Goal: Task Accomplishment & Management: Complete application form

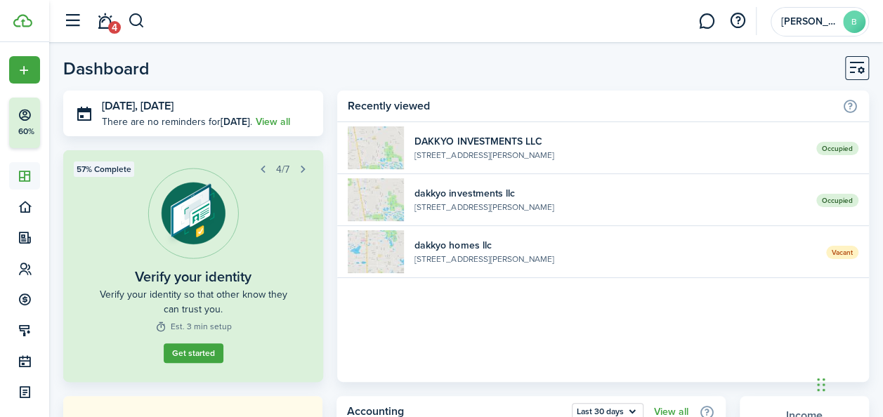
drag, startPoint x: 0, startPoint y: 0, endPoint x: 393, endPoint y: 38, distance: 395.0
click at [393, 38] on header-wrapper "4 [PERSON_NAME]" at bounding box center [462, 21] width 812 height 42
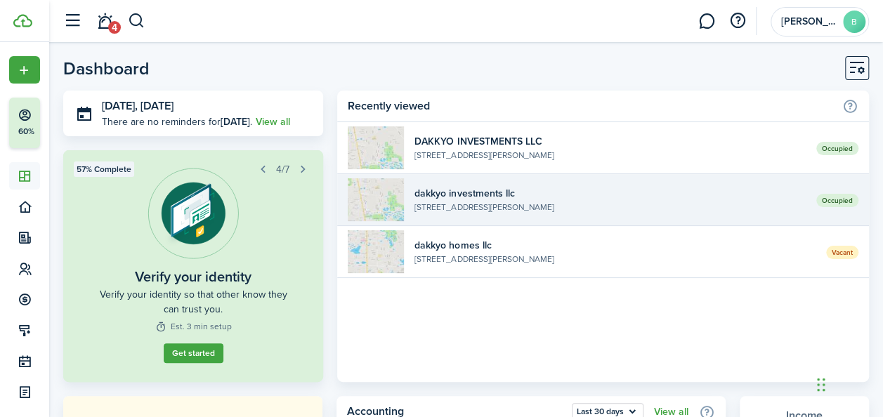
click at [498, 205] on widget-list-item-description "[STREET_ADDRESS][PERSON_NAME]" at bounding box center [609, 207] width 391 height 13
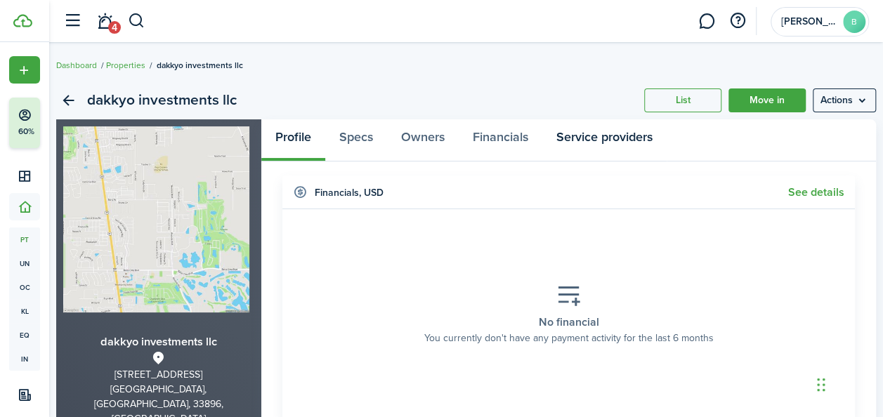
click at [587, 134] on link "Service providers" at bounding box center [604, 140] width 124 height 42
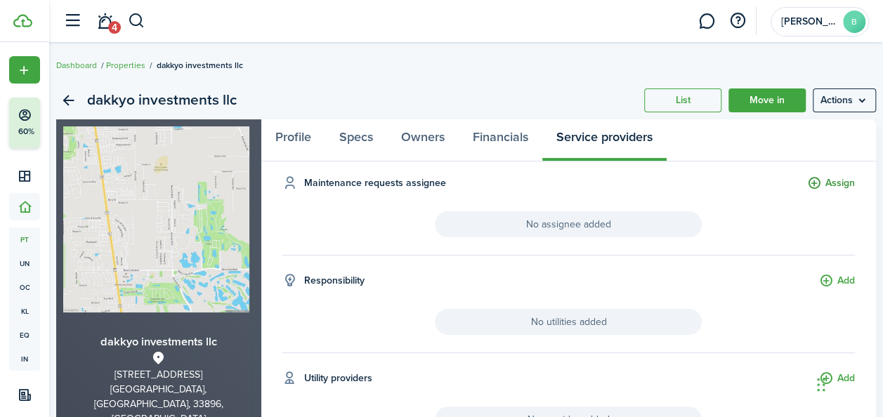
click at [807, 182] on button "Assign" at bounding box center [831, 184] width 48 height 16
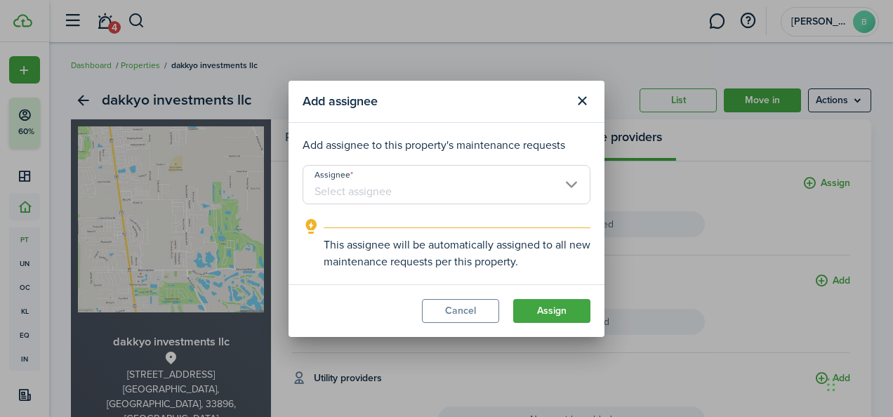
click at [567, 176] on input "Assignee" at bounding box center [447, 184] width 288 height 39
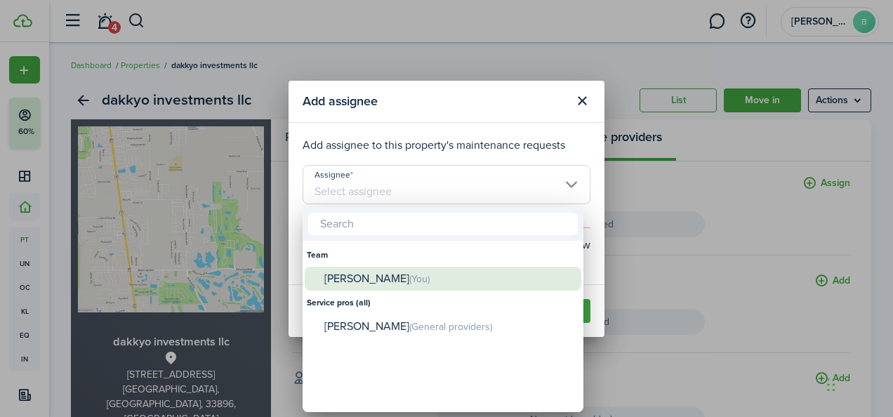
click at [410, 279] on div "[PERSON_NAME] (You)" at bounding box center [448, 279] width 249 height 25
type input "[PERSON_NAME]"
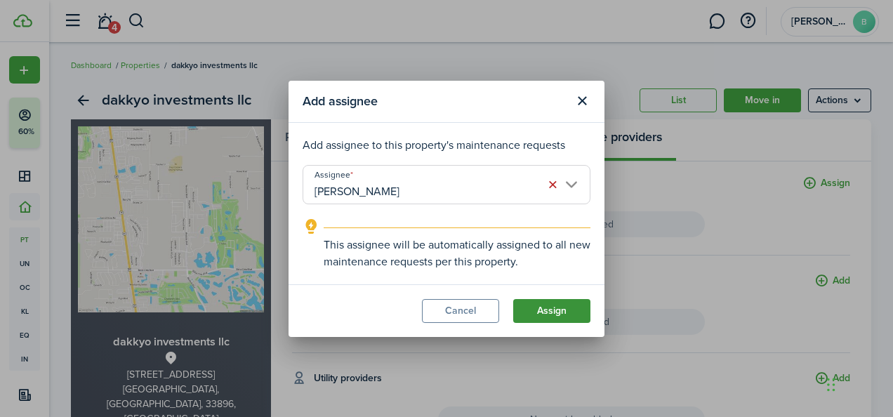
click at [535, 300] on button "Assign" at bounding box center [551, 311] width 77 height 24
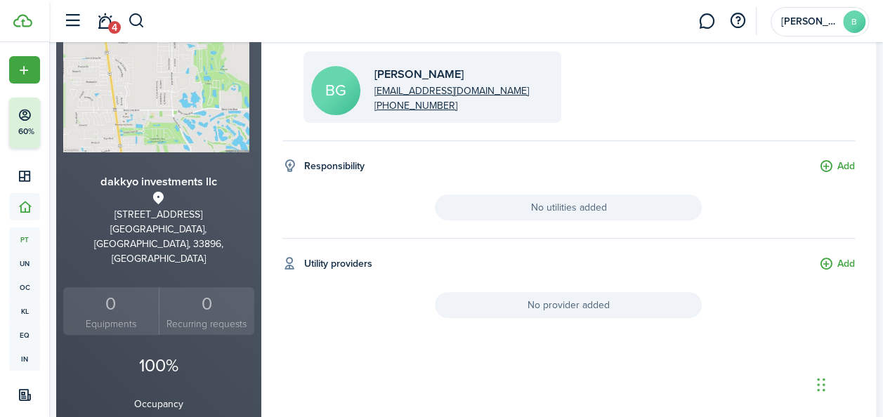
scroll to position [159, 0]
click at [838, 164] on button "Add" at bounding box center [837, 167] width 36 height 16
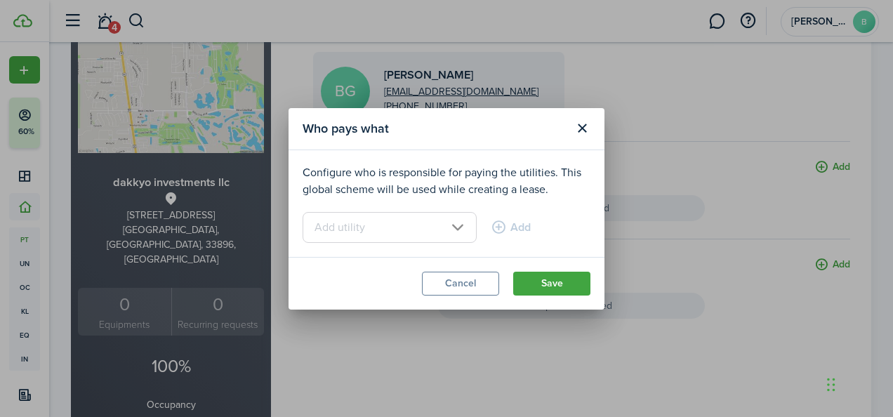
click at [409, 225] on input "text" at bounding box center [390, 227] width 174 height 31
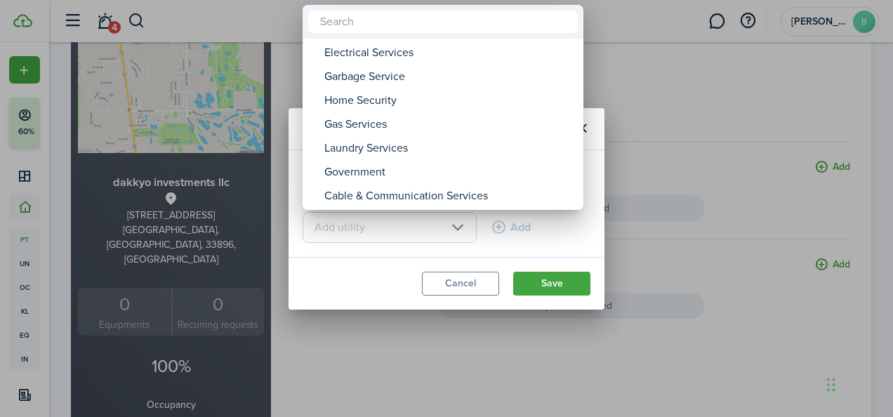
click at [695, 133] on div at bounding box center [447, 209] width 1118 height 642
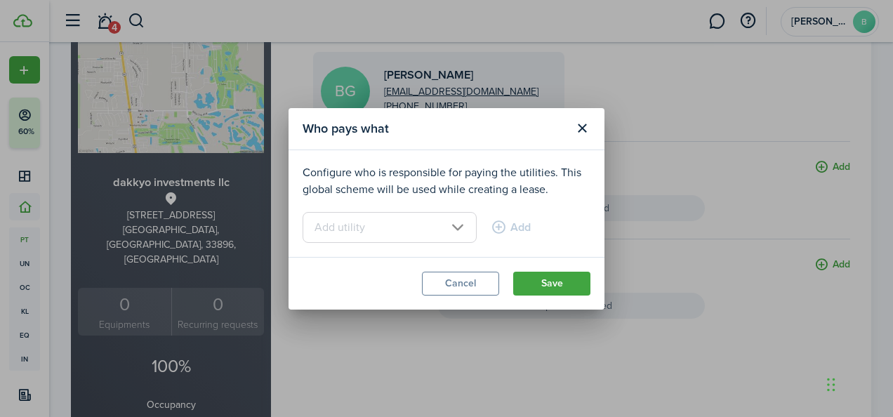
click at [440, 219] on input "text" at bounding box center [390, 227] width 174 height 31
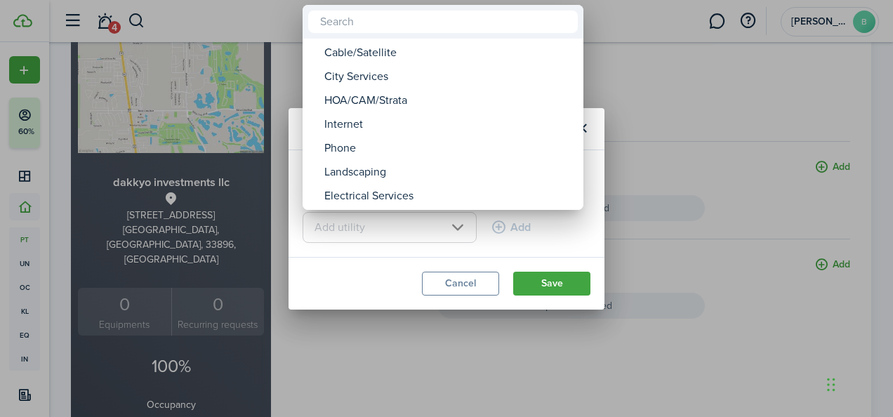
click at [682, 66] on div at bounding box center [447, 209] width 1118 height 642
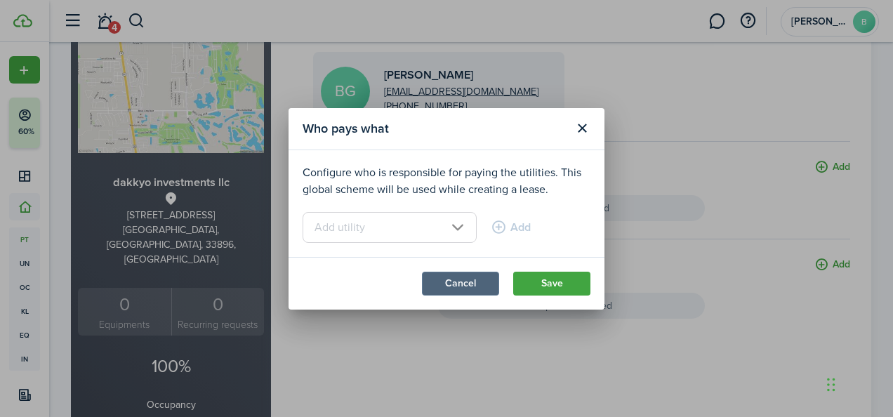
click at [463, 290] on button "Cancel" at bounding box center [460, 284] width 77 height 24
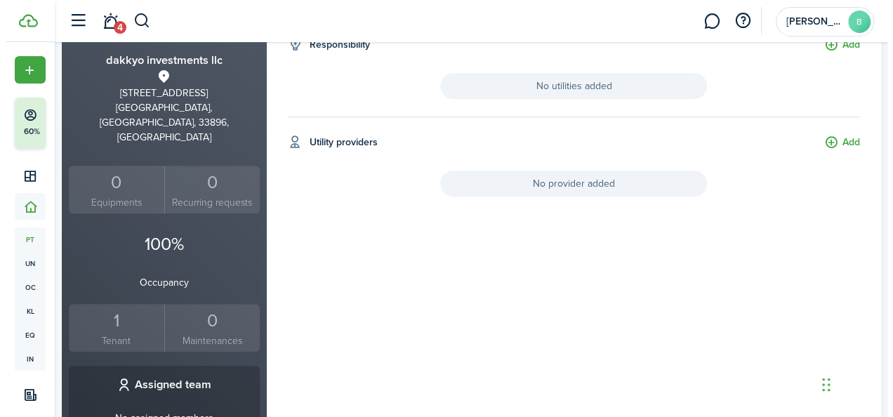
scroll to position [287, 0]
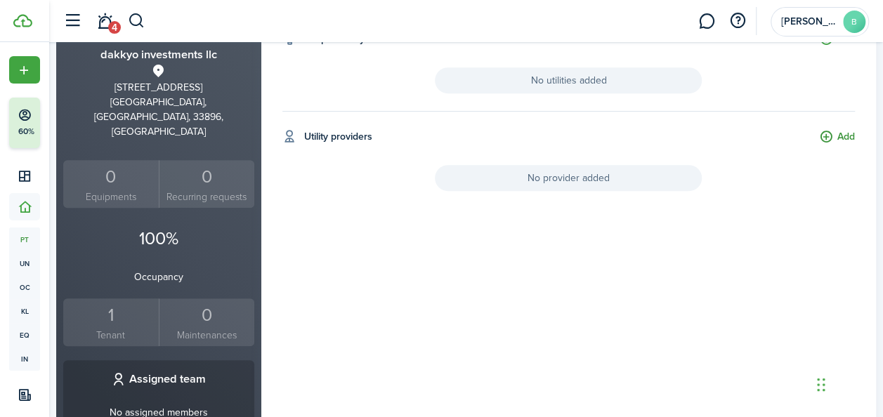
click at [819, 130] on button "Add" at bounding box center [837, 137] width 36 height 16
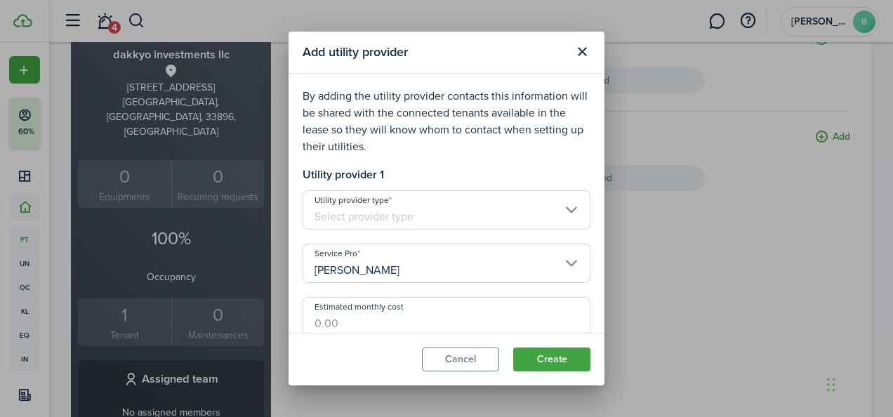
click at [559, 208] on input "Utility provider type" at bounding box center [447, 209] width 288 height 39
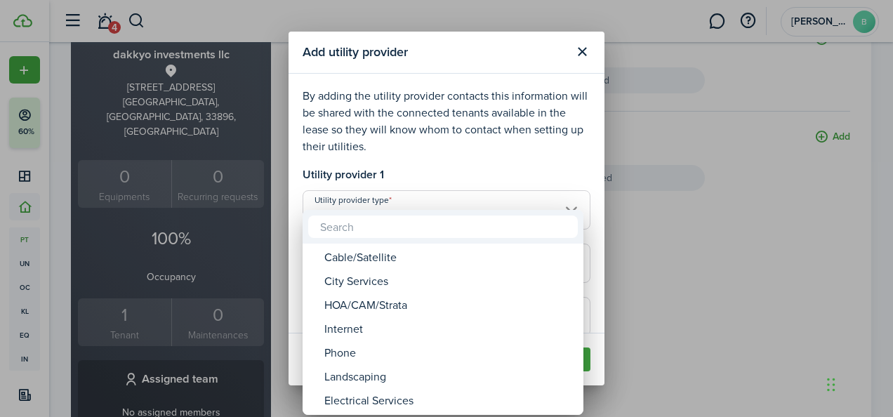
click at [455, 230] on input "text" at bounding box center [443, 227] width 270 height 22
click at [662, 234] on div at bounding box center [447, 209] width 1118 height 642
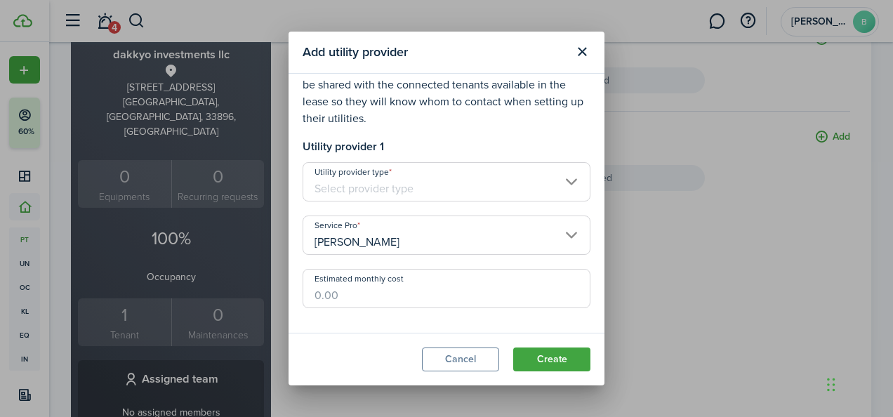
scroll to position [31, 0]
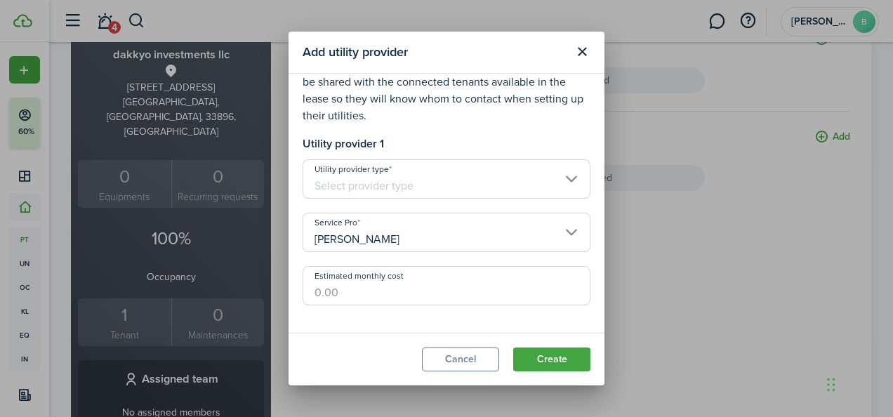
click at [381, 289] on input "Estimated monthly cost" at bounding box center [447, 285] width 288 height 39
type input "$1,300.00"
click at [553, 365] on button "Create" at bounding box center [551, 360] width 77 height 24
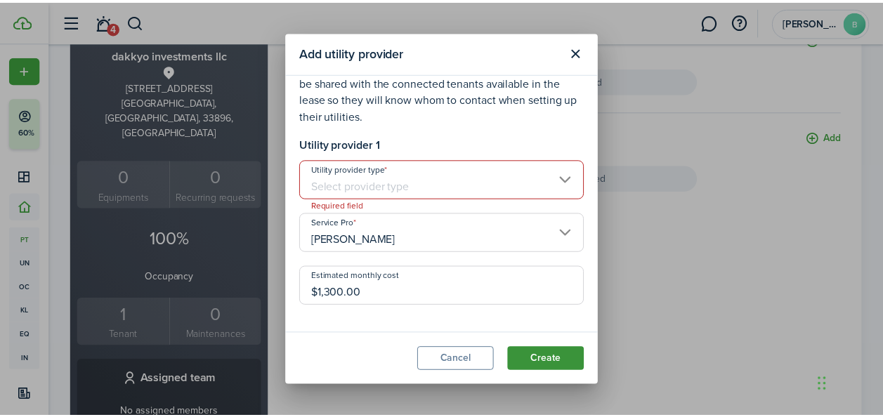
scroll to position [6, 0]
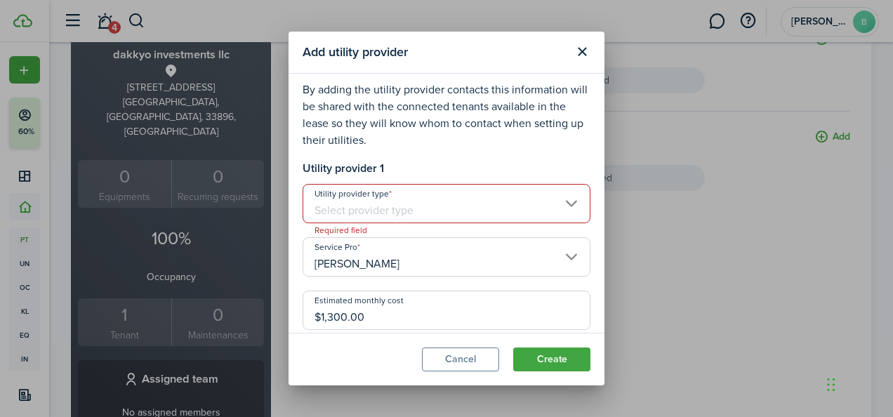
click at [484, 206] on input "Utility provider type" at bounding box center [447, 203] width 288 height 39
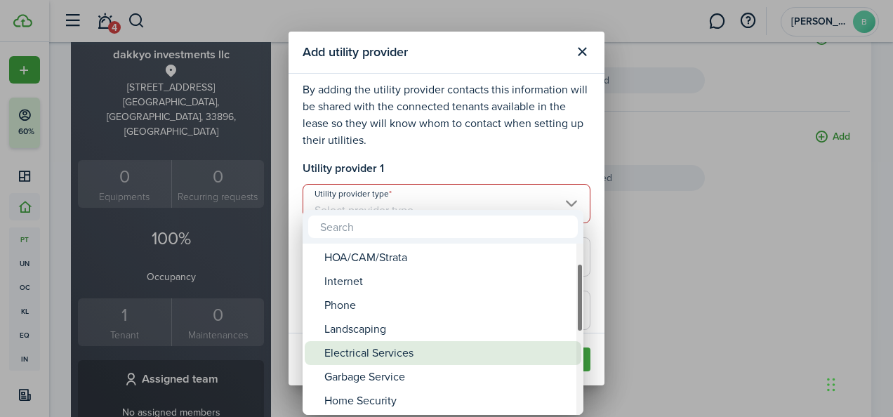
click at [397, 353] on div "Electrical Services" at bounding box center [448, 353] width 249 height 24
type input "Electrical Services"
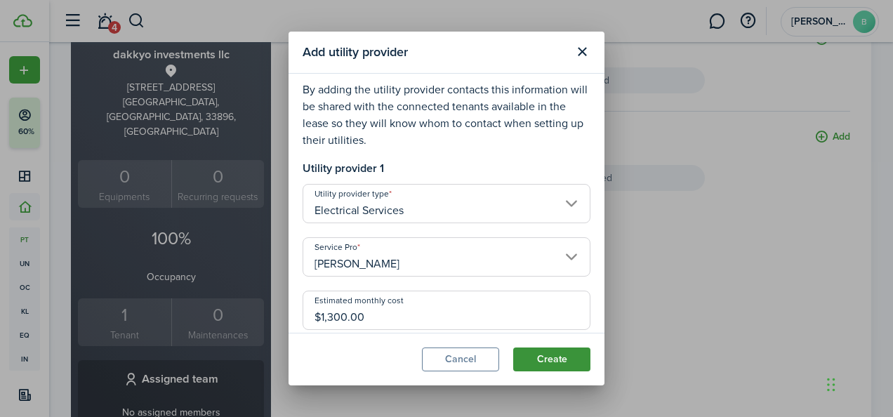
click at [546, 366] on button "Create" at bounding box center [551, 360] width 77 height 24
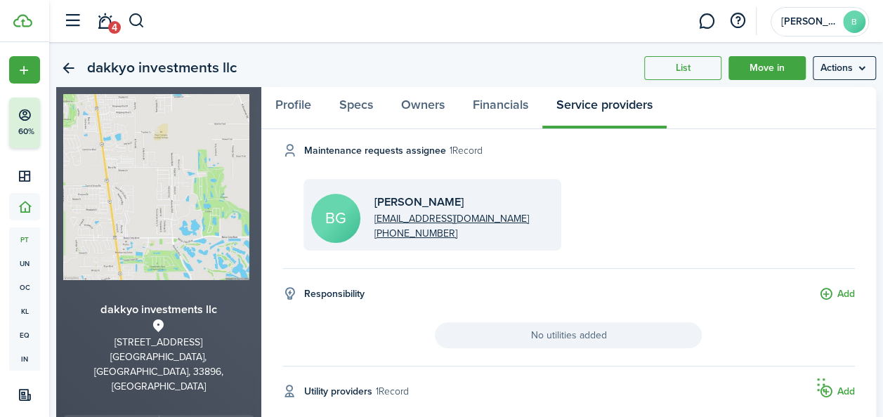
scroll to position [0, 0]
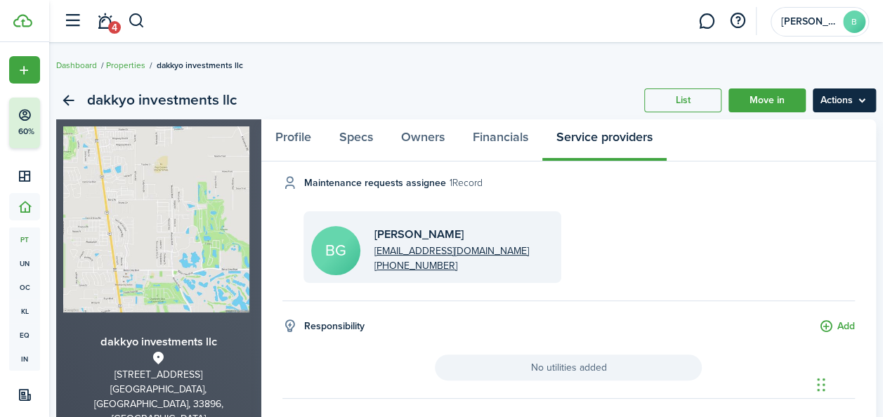
click at [858, 111] on menu-btn "Actions" at bounding box center [843, 100] width 63 height 24
click at [553, 107] on div "dakkyo investments llc List Move in Actions" at bounding box center [465, 100] width 819 height 38
click at [296, 140] on link "Profile" at bounding box center [293, 140] width 64 height 42
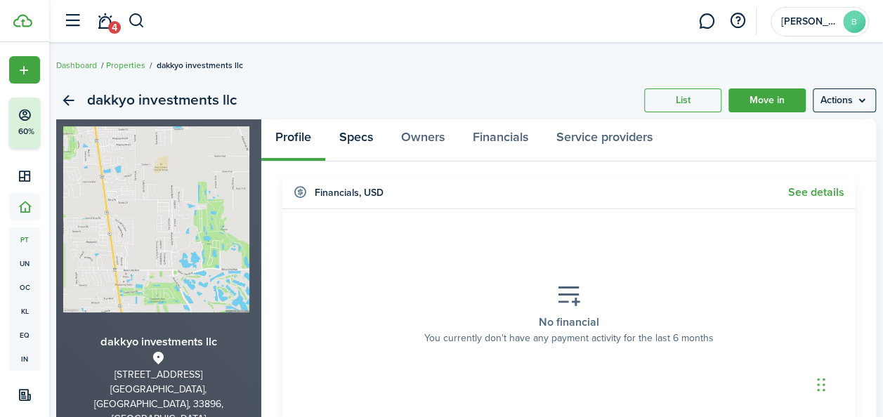
click at [362, 142] on link "Specs" at bounding box center [356, 140] width 62 height 42
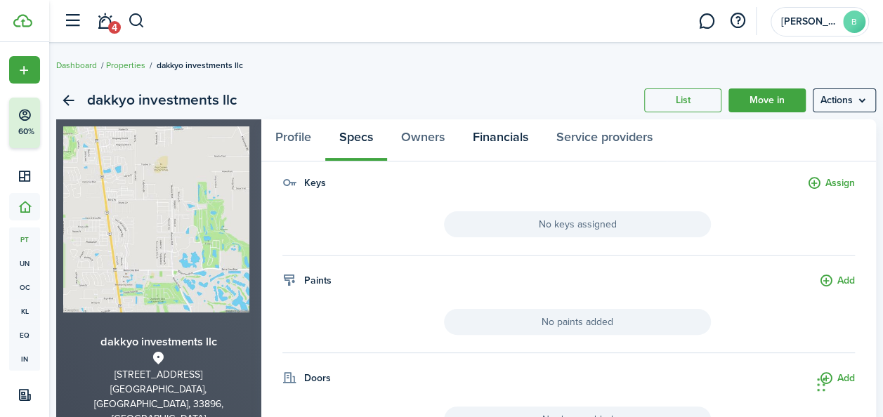
click at [491, 139] on link "Financials" at bounding box center [500, 140] width 84 height 42
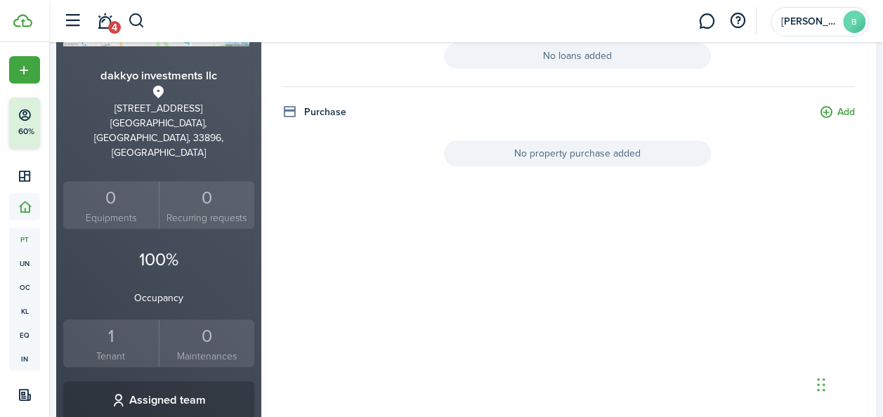
scroll to position [303, 0]
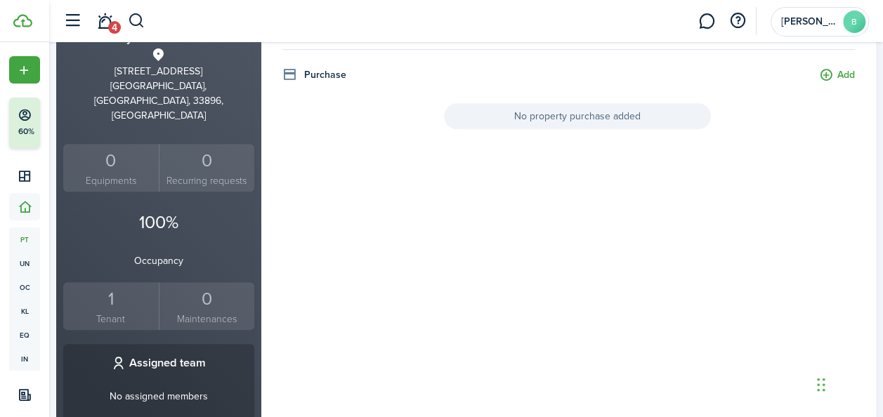
click at [586, 117] on span "No property purchase added" at bounding box center [577, 116] width 267 height 26
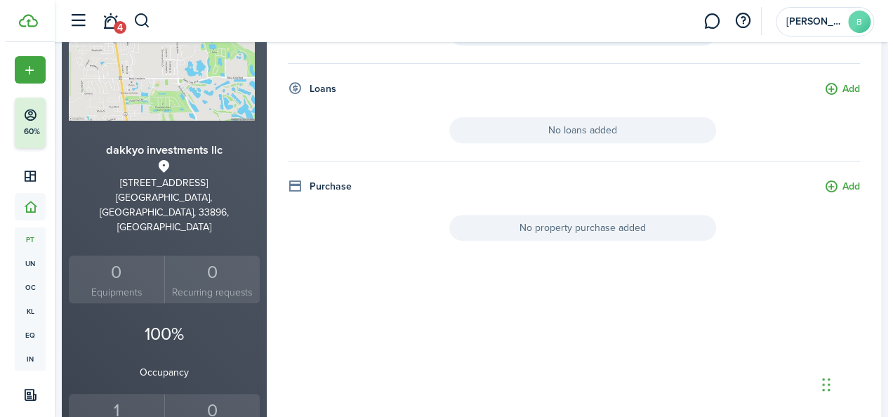
scroll to position [191, 0]
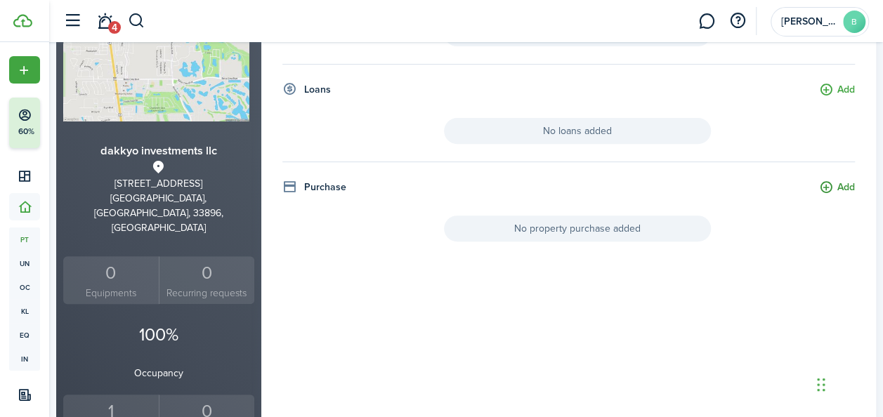
click at [820, 190] on button "Add" at bounding box center [837, 188] width 36 height 16
click at [836, 187] on body "Create New Finish Account Setup 60% Dashboard Portfolio pt Properties un Units …" at bounding box center [441, 17] width 883 height 417
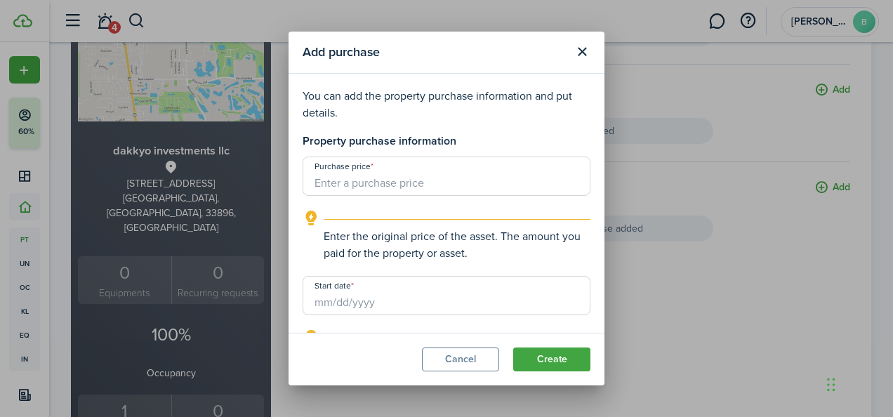
click at [407, 187] on input "Purchase price" at bounding box center [447, 176] width 288 height 39
click at [392, 296] on input "Start date" at bounding box center [447, 295] width 288 height 39
type input "$1,620.00"
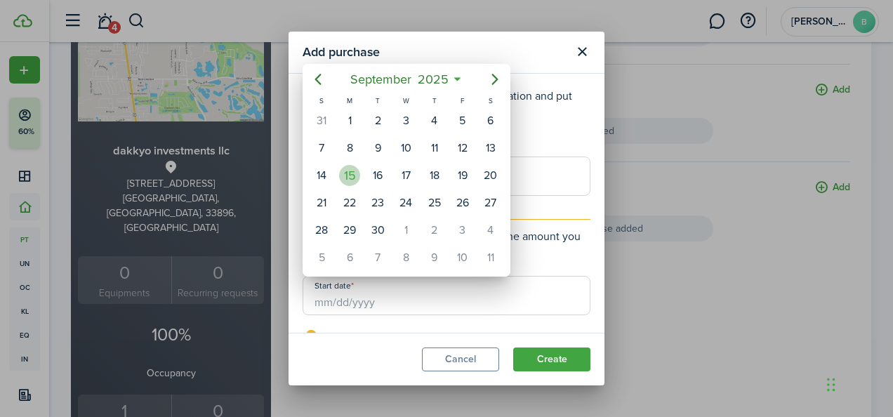
click at [350, 171] on div "15" at bounding box center [349, 175] width 21 height 21
type input "[DATE]"
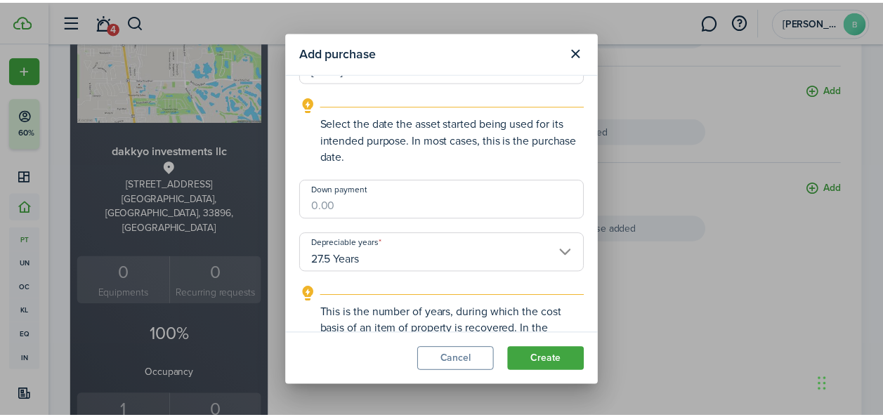
scroll to position [0, 0]
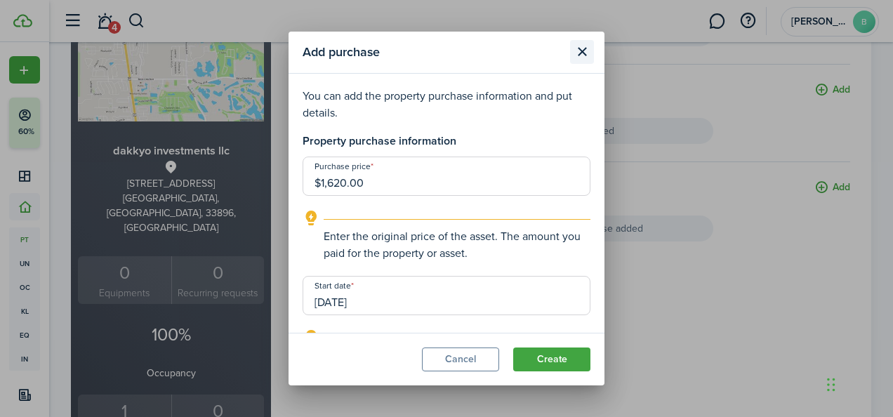
click at [581, 60] on button "Close modal" at bounding box center [582, 52] width 24 height 24
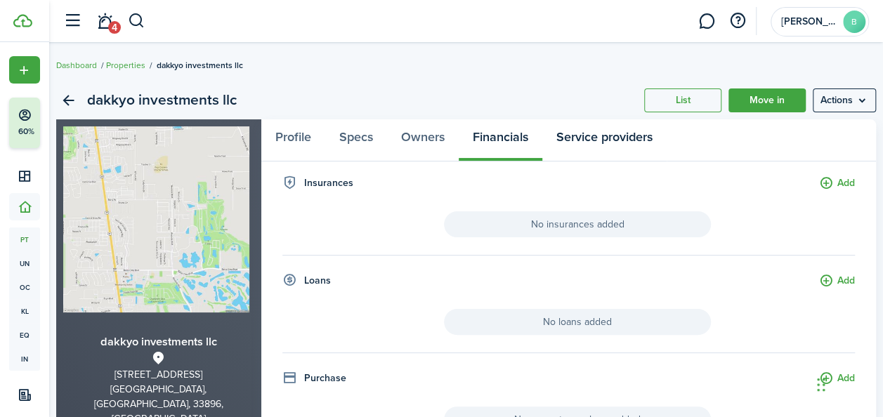
click at [608, 138] on link "Service providers" at bounding box center [604, 140] width 124 height 42
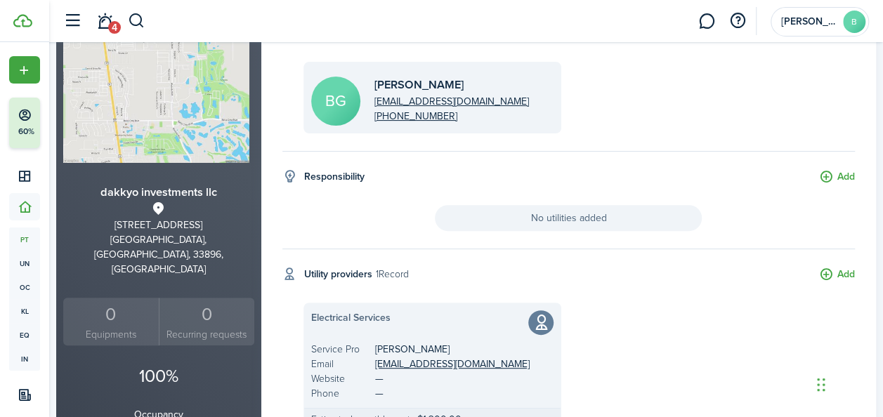
scroll to position [151, 0]
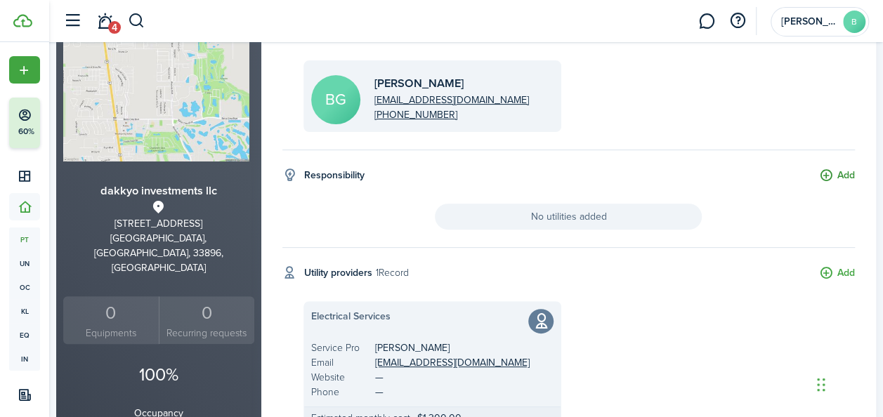
click at [819, 176] on button "Add" at bounding box center [837, 176] width 36 height 16
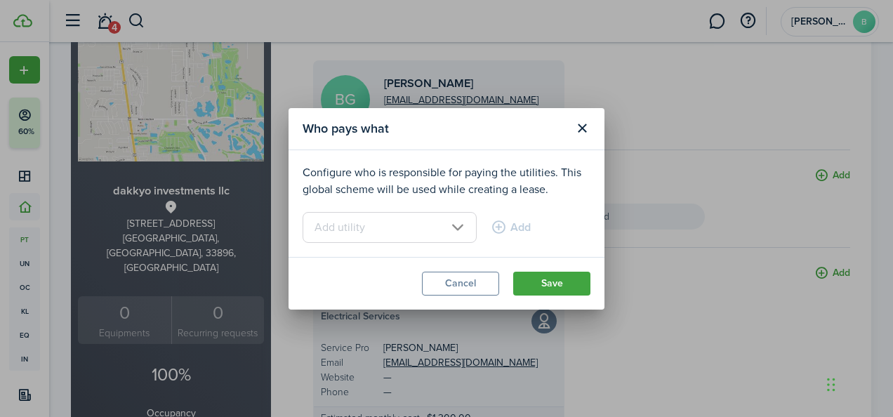
click at [446, 226] on input "text" at bounding box center [390, 227] width 174 height 31
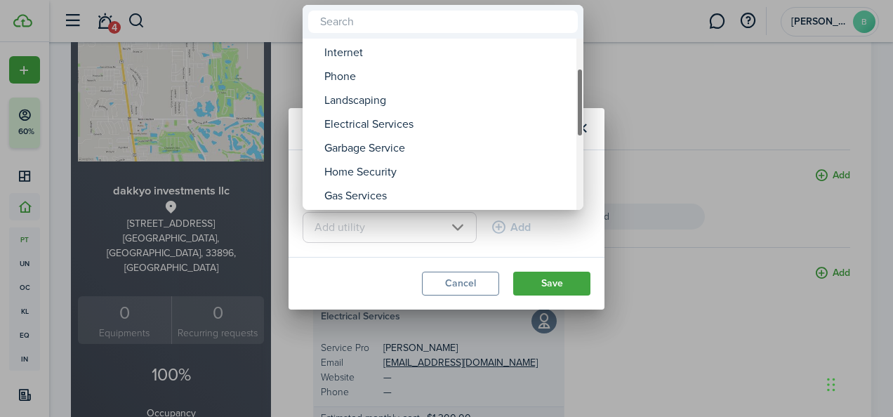
click at [438, 295] on div at bounding box center [447, 209] width 1118 height 642
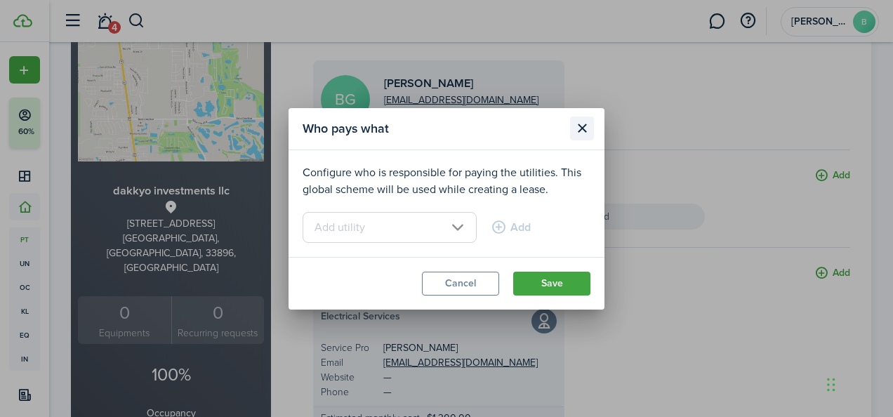
click at [590, 128] on button "Close modal" at bounding box center [582, 129] width 24 height 24
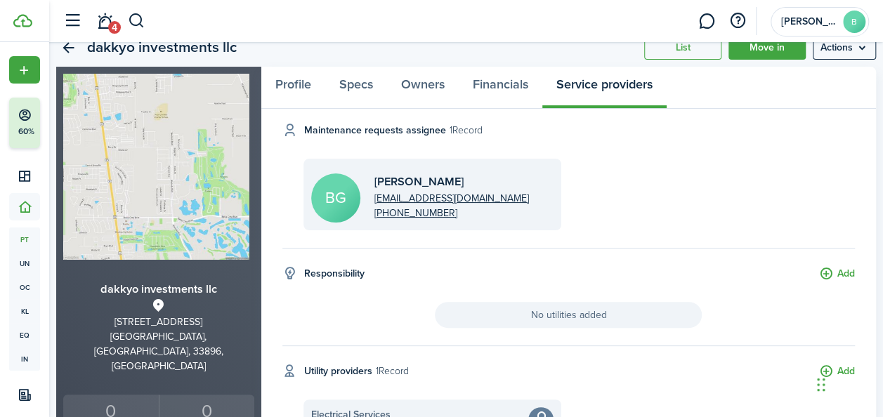
scroll to position [51, 0]
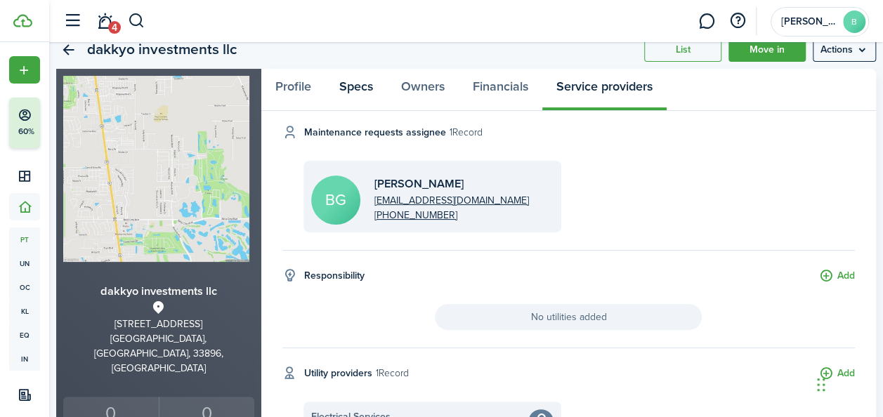
click at [374, 79] on link "Specs" at bounding box center [356, 90] width 62 height 42
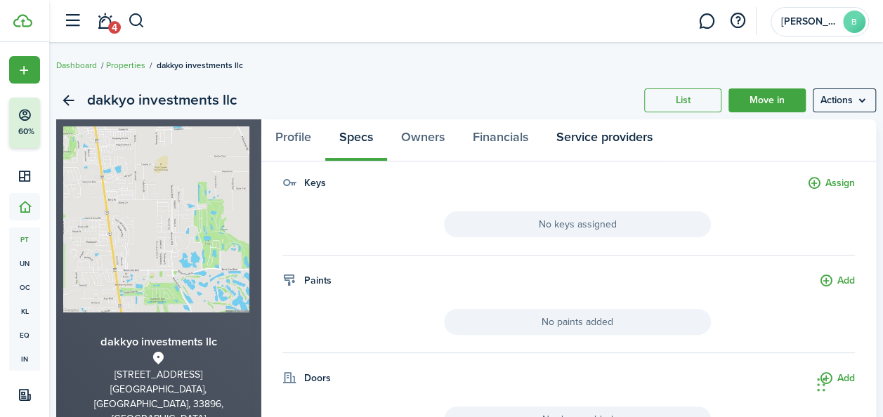
click at [582, 140] on link "Service providers" at bounding box center [604, 140] width 124 height 42
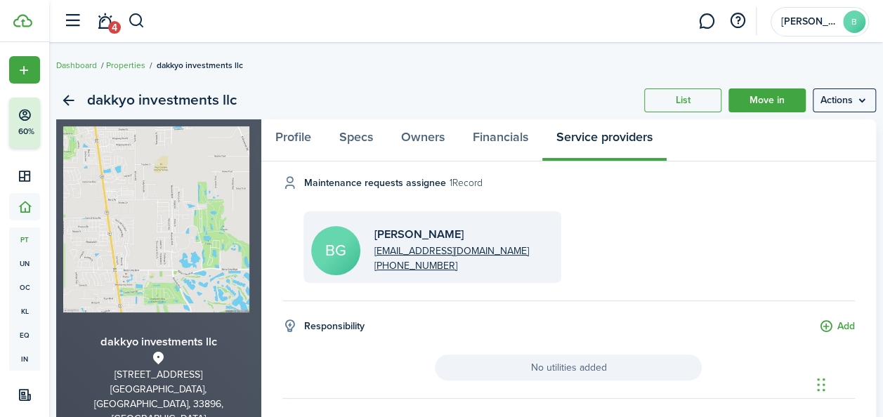
click at [632, 250] on div "BG [PERSON_NAME] [EMAIL_ADDRESS][DOMAIN_NAME] [PHONE_NUMBER]" at bounding box center [568, 247] width 544 height 72
click at [466, 184] on small "1 Record" at bounding box center [465, 183] width 33 height 15
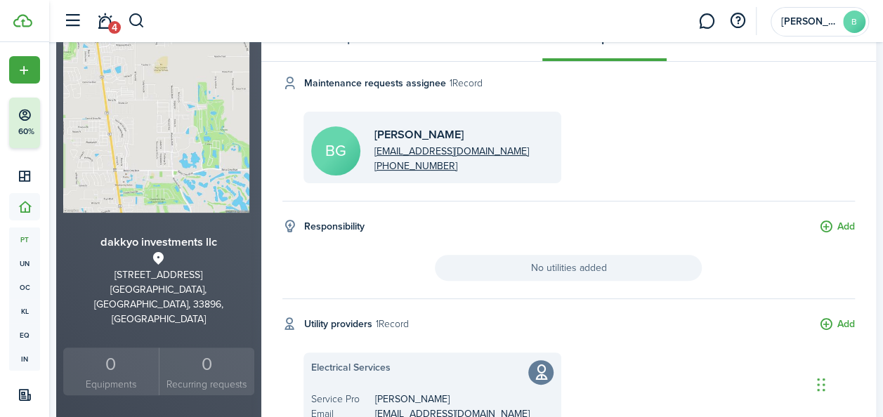
scroll to position [95, 0]
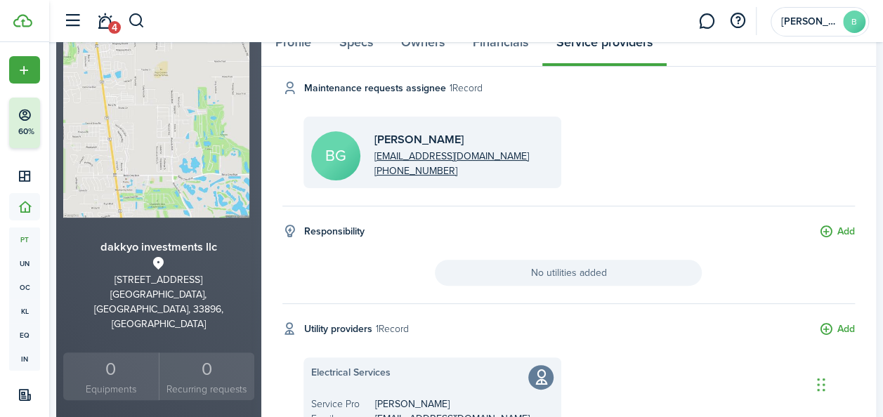
click at [20, 215] on span "Portfolio" at bounding box center [24, 206] width 31 height 27
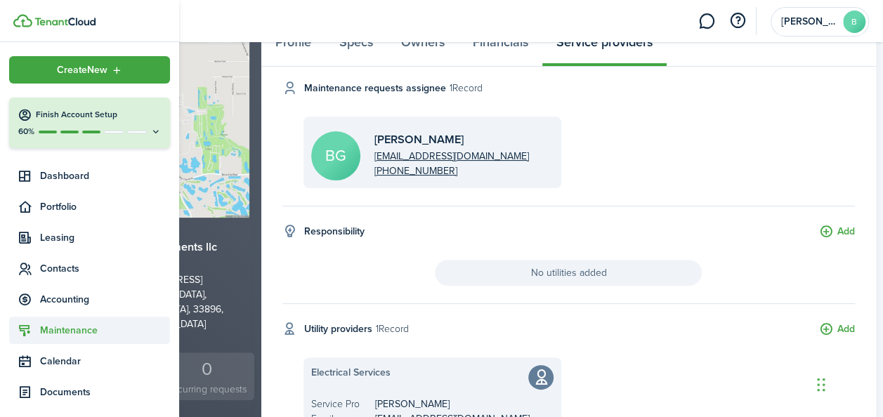
click at [37, 324] on sidebar-link-icon at bounding box center [24, 330] width 31 height 15
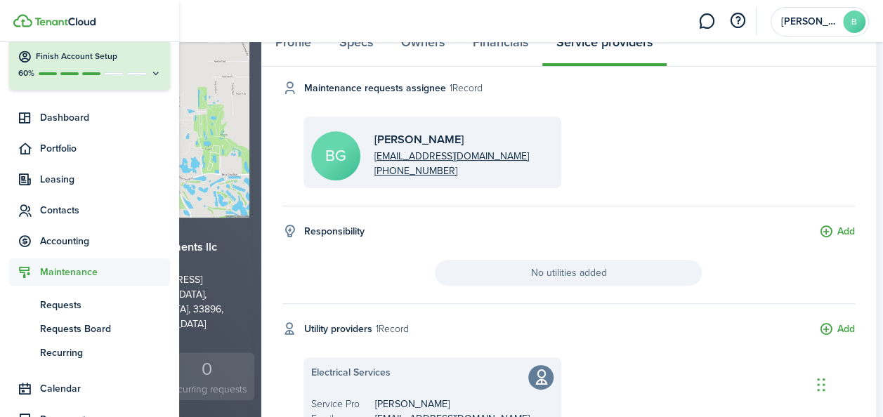
scroll to position [65, 0]
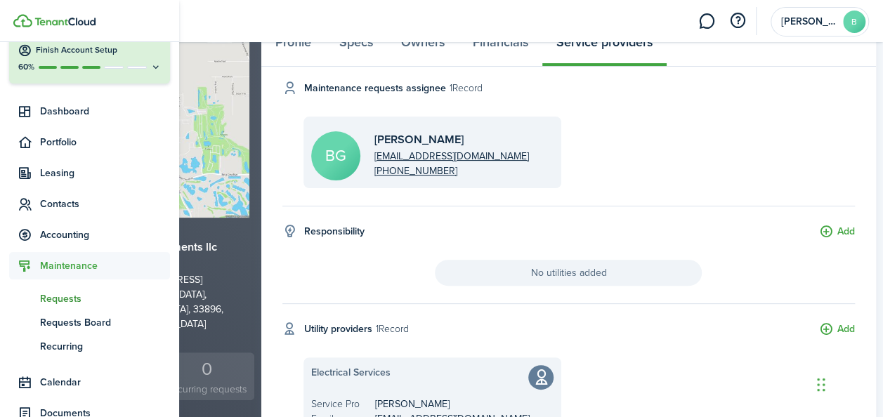
click at [53, 298] on span "Requests" at bounding box center [105, 298] width 130 height 15
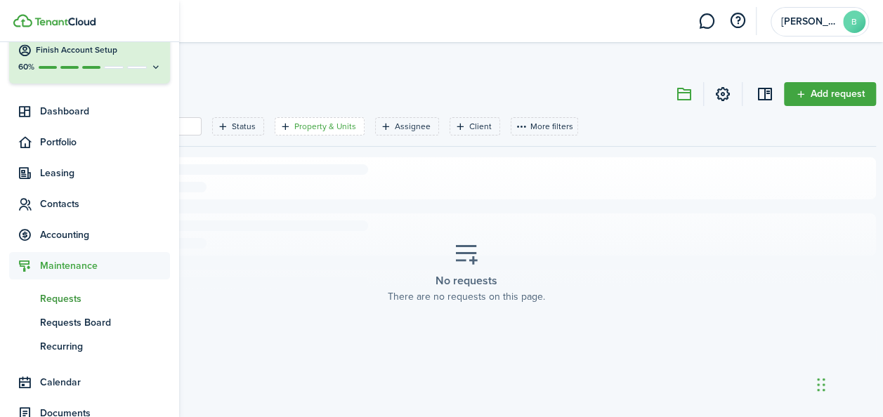
click at [306, 127] on filter-tag-label "Property & Units" at bounding box center [325, 126] width 62 height 13
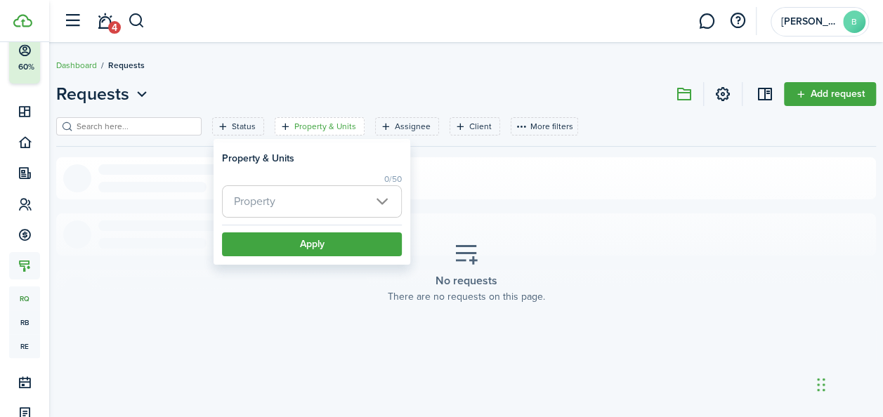
click at [374, 199] on span "Property" at bounding box center [312, 201] width 178 height 31
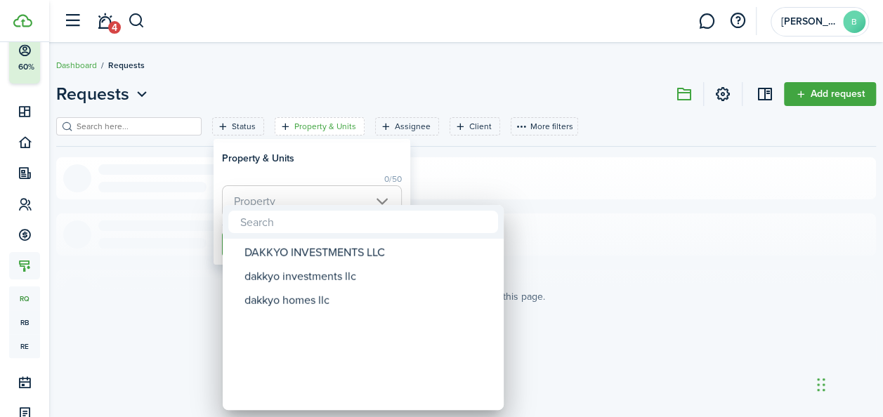
click at [327, 274] on div "dakkyo investments llc" at bounding box center [368, 277] width 249 height 24
type input "dakkyo investments llc"
click at [561, 187] on div at bounding box center [441, 209] width 1107 height 642
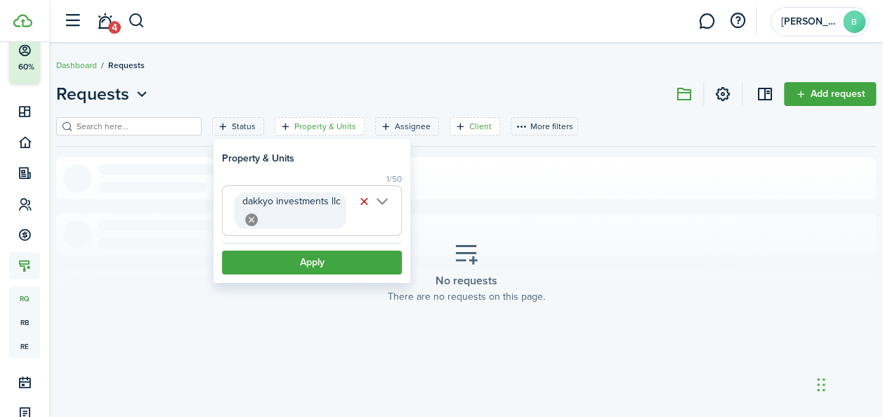
click at [469, 128] on filter-tag-label "Client" at bounding box center [480, 126] width 22 height 13
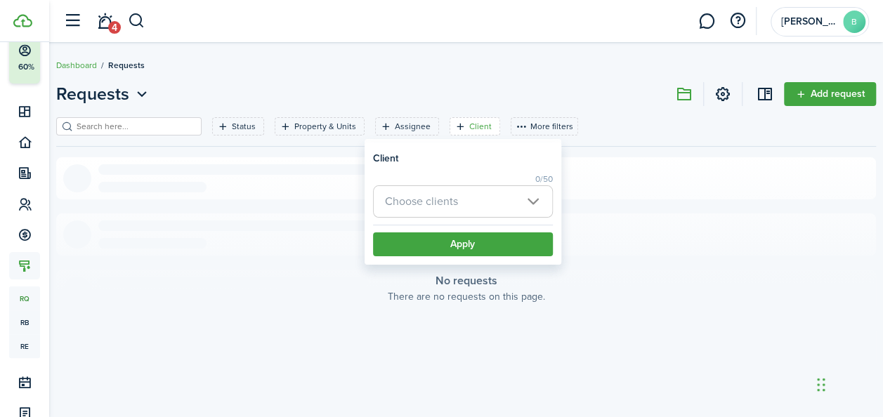
click at [511, 203] on span "Choose clients" at bounding box center [463, 201] width 178 height 31
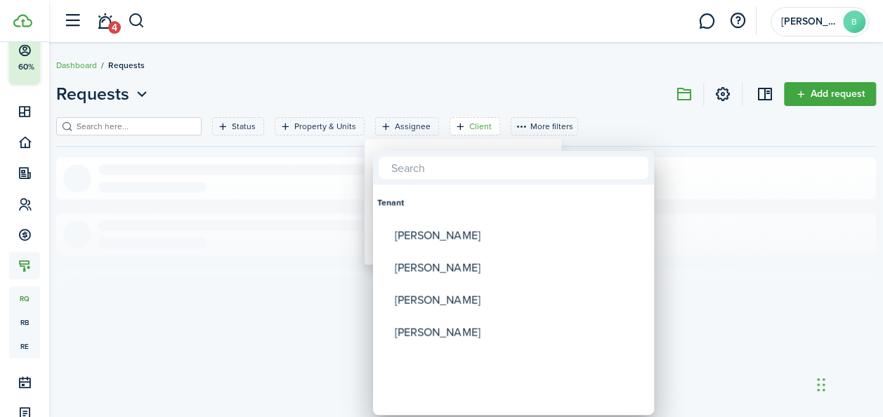
click at [455, 236] on div "[PERSON_NAME]" at bounding box center [519, 235] width 249 height 32
type input "[PERSON_NAME]"
click at [276, 332] on div at bounding box center [441, 209] width 1107 height 642
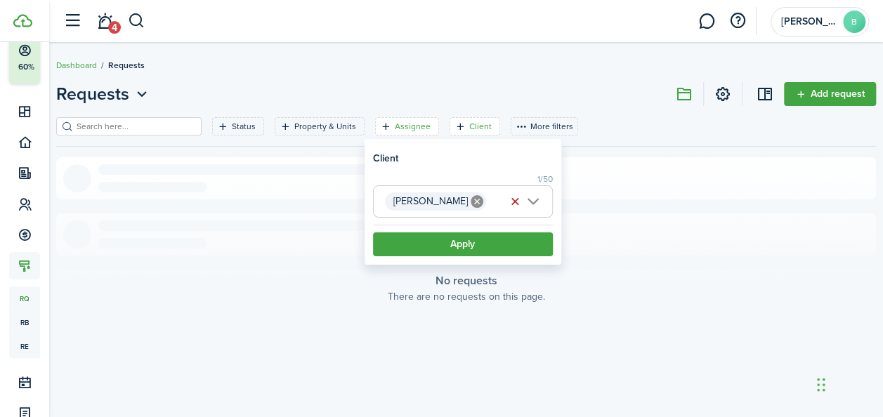
click at [397, 129] on filter-tag-label "Assignee" at bounding box center [413, 126] width 36 height 13
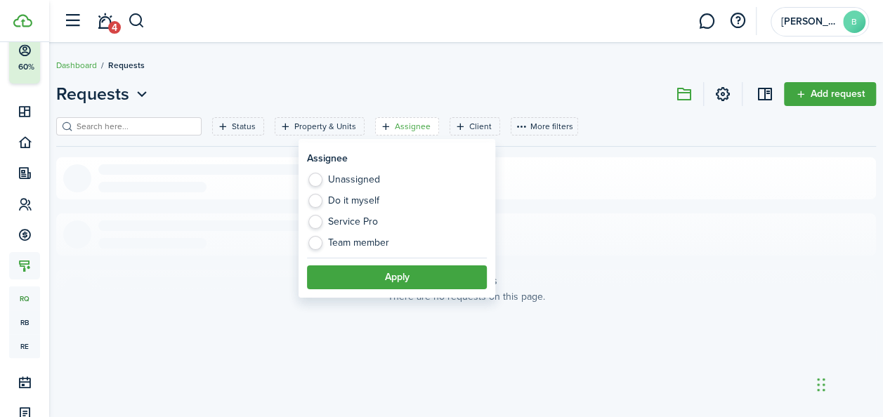
click at [153, 275] on section "No requests There are no requests on this page." at bounding box center [465, 273] width 819 height 232
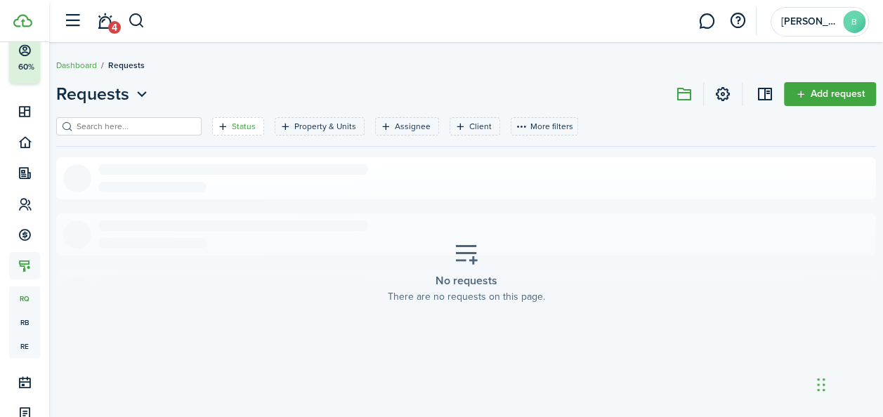
click at [232, 128] on filter-tag-label "Status" at bounding box center [244, 126] width 24 height 13
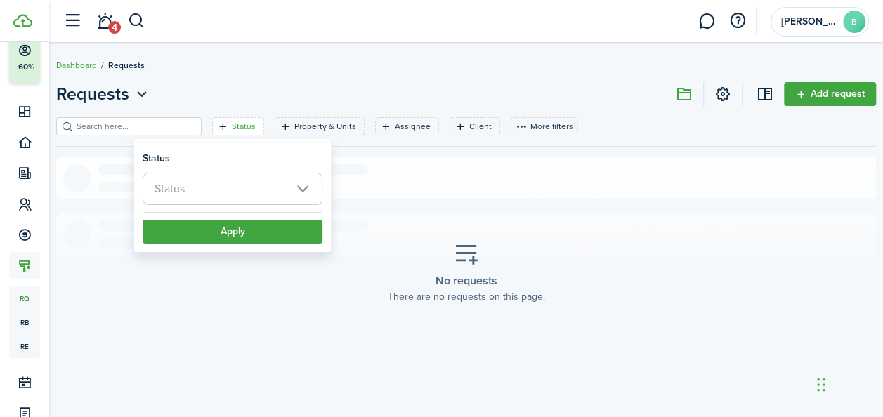
click at [187, 327] on section "No requests There are no requests on this page." at bounding box center [465, 273] width 819 height 232
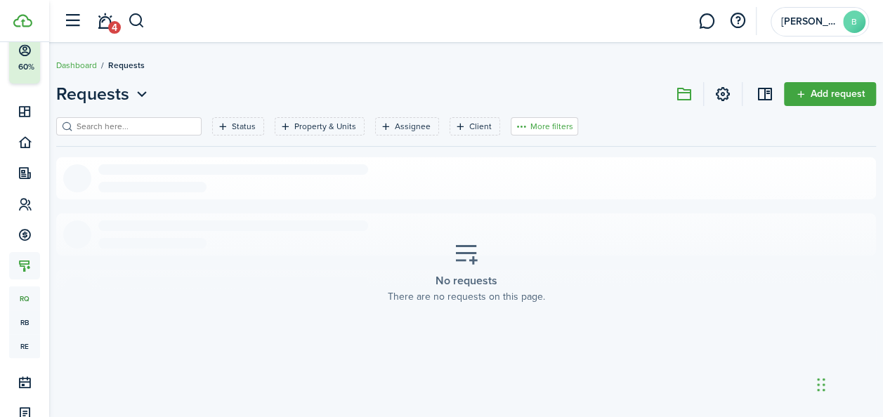
click at [529, 126] on button "More filters" at bounding box center [543, 126] width 67 height 18
click at [259, 251] on section "No requests There are no requests on this page." at bounding box center [465, 273] width 819 height 232
click at [21, 268] on icon at bounding box center [25, 268] width 15 height 14
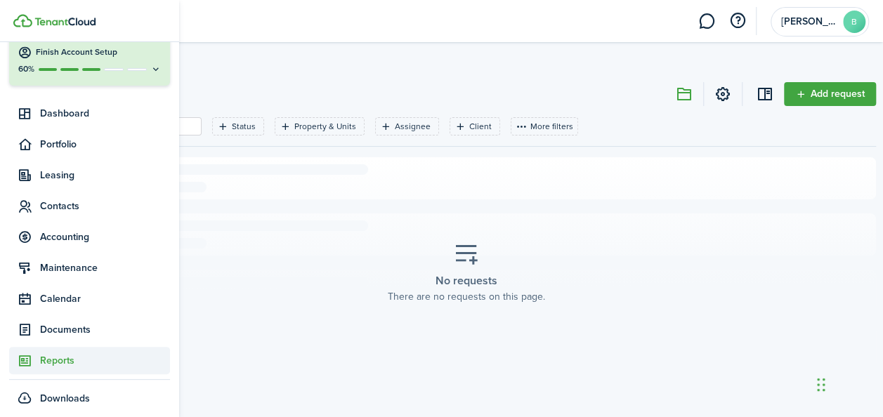
click at [24, 361] on icon at bounding box center [25, 361] width 15 height 14
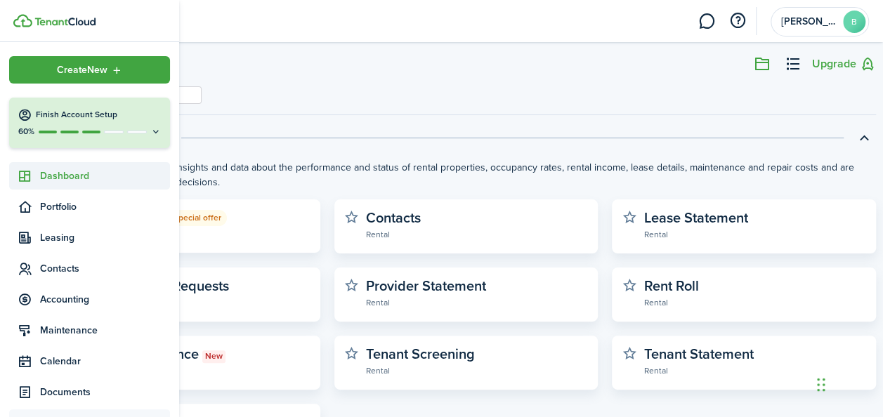
click at [40, 177] on span "Dashboard" at bounding box center [105, 176] width 130 height 15
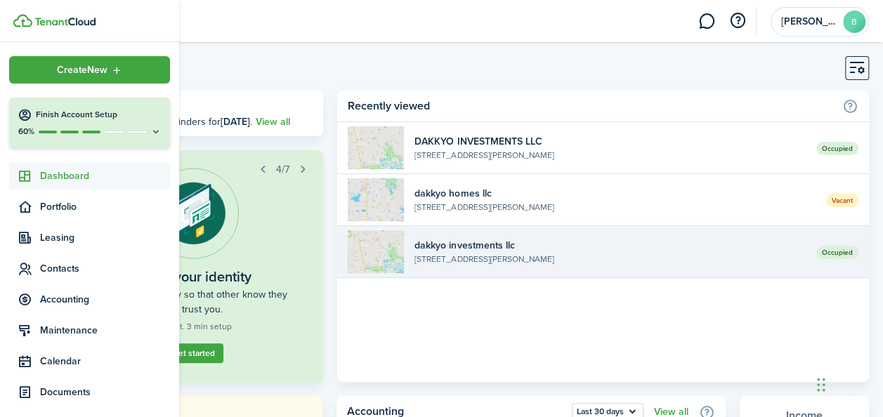
click at [430, 260] on widget-list-item-description "[STREET_ADDRESS][PERSON_NAME]" at bounding box center [609, 259] width 391 height 13
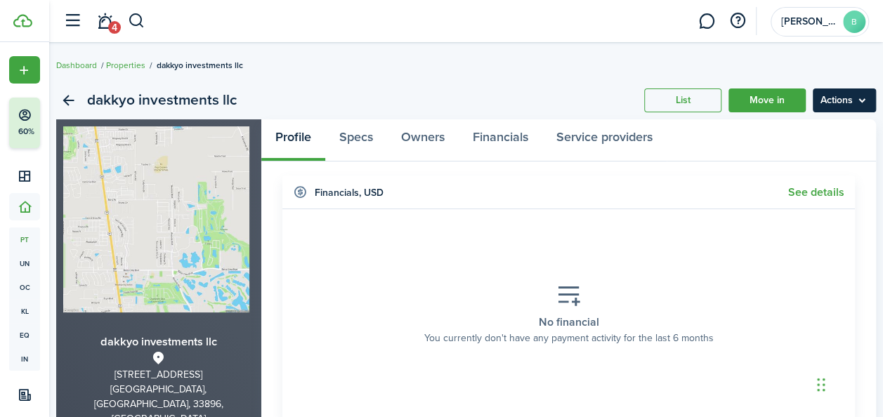
click at [854, 107] on menu-btn "Actions" at bounding box center [843, 100] width 63 height 24
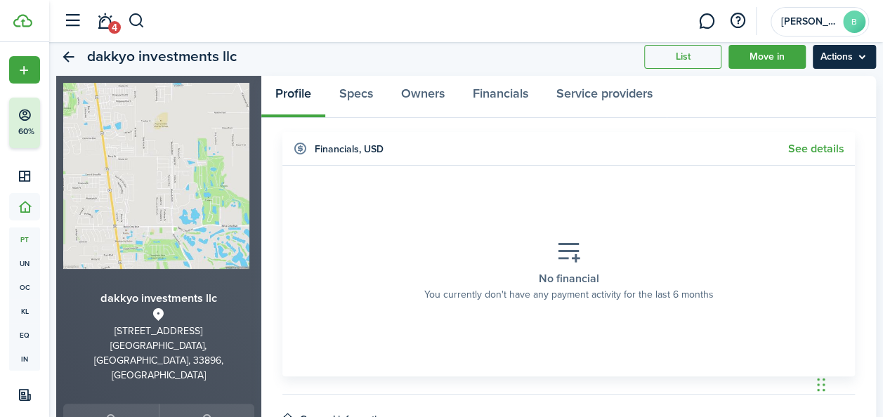
scroll to position [44, 0]
click at [798, 147] on link "See details" at bounding box center [816, 149] width 56 height 13
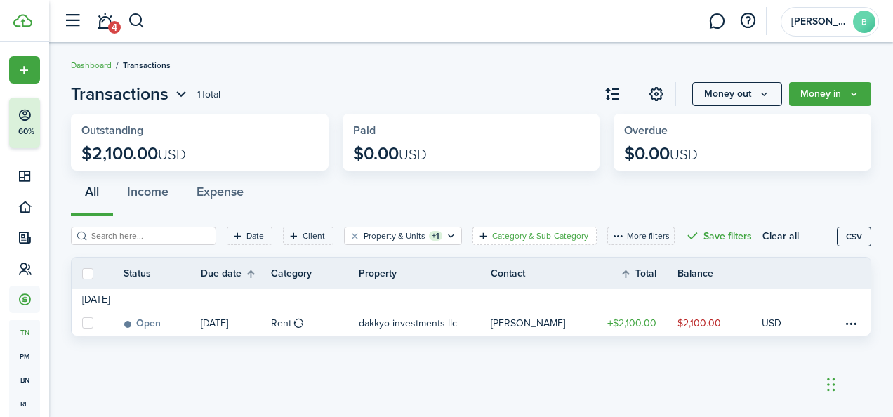
click at [557, 234] on filter-tag-label "Category & Sub-Category" at bounding box center [540, 236] width 96 height 13
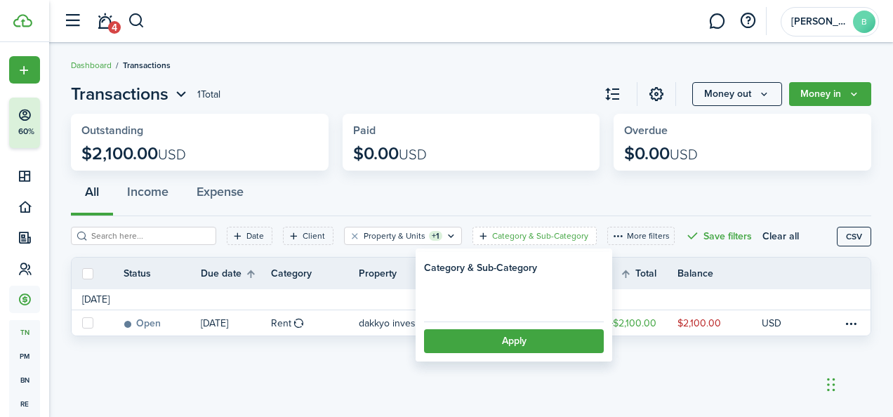
click at [590, 206] on div "All Income Expense" at bounding box center [471, 195] width 800 height 42
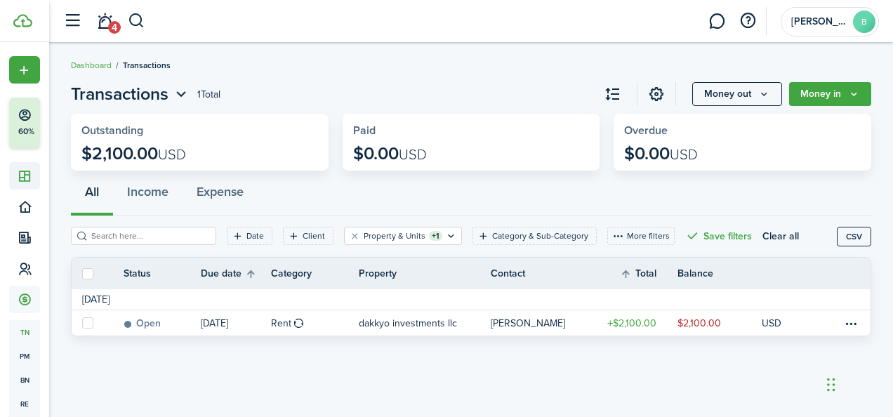
click at [14, 178] on sidebar-link-icon at bounding box center [24, 176] width 31 height 15
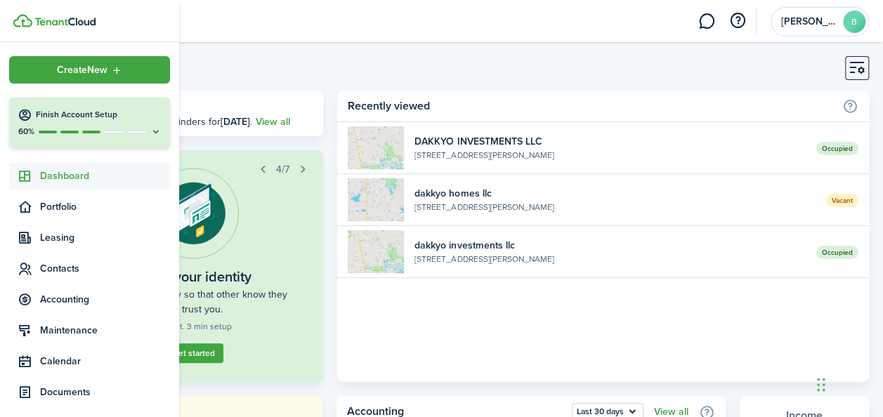
click at [456, 362] on home-widget-body "Occupied DAKKYO INVESTMENTS LLC [STREET_ADDRESS][PERSON_NAME] Vacant dakkyo hom…" at bounding box center [602, 252] width 531 height 260
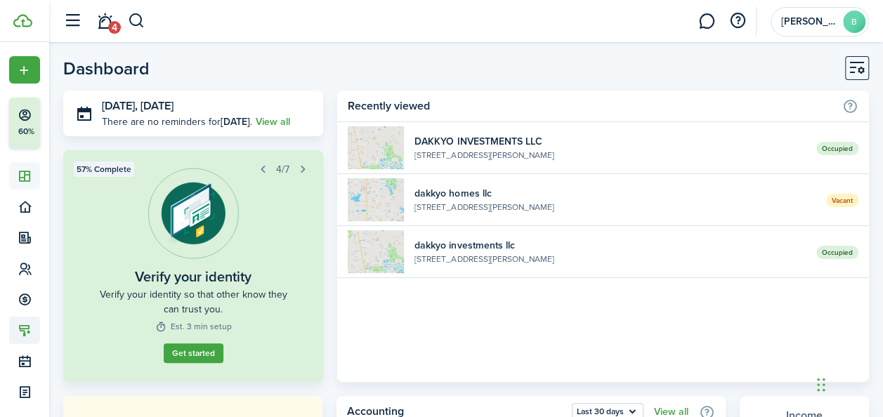
click at [30, 338] on span "Maintenance" at bounding box center [24, 330] width 31 height 27
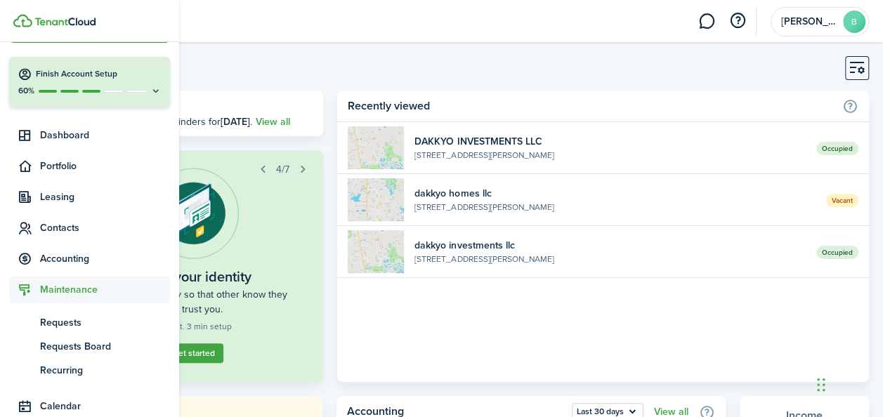
scroll to position [44, 0]
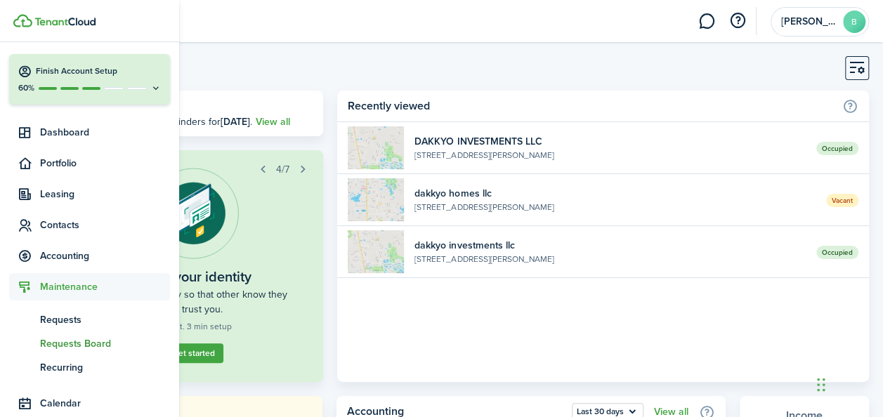
click at [51, 350] on span "Requests Board" at bounding box center [105, 343] width 130 height 15
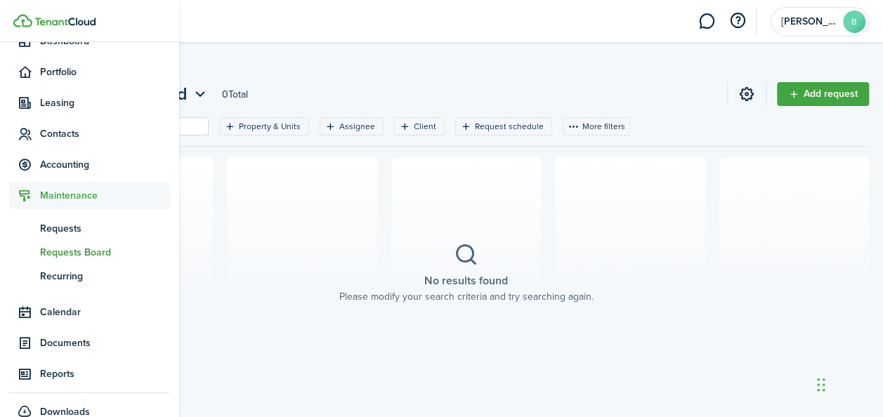
scroll to position [142, 0]
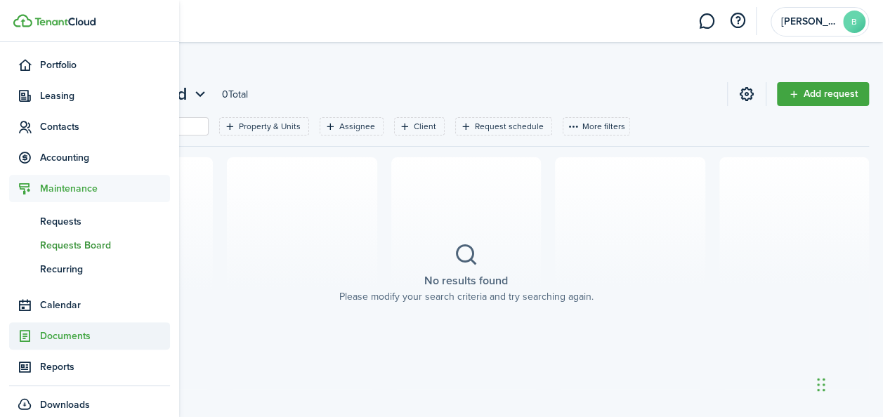
click at [38, 345] on span "Documents" at bounding box center [89, 335] width 161 height 27
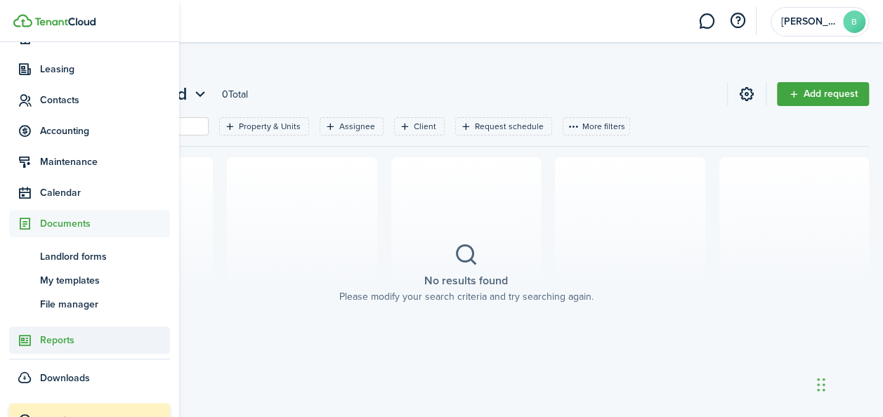
click at [41, 347] on span "Reports" at bounding box center [105, 340] width 130 height 15
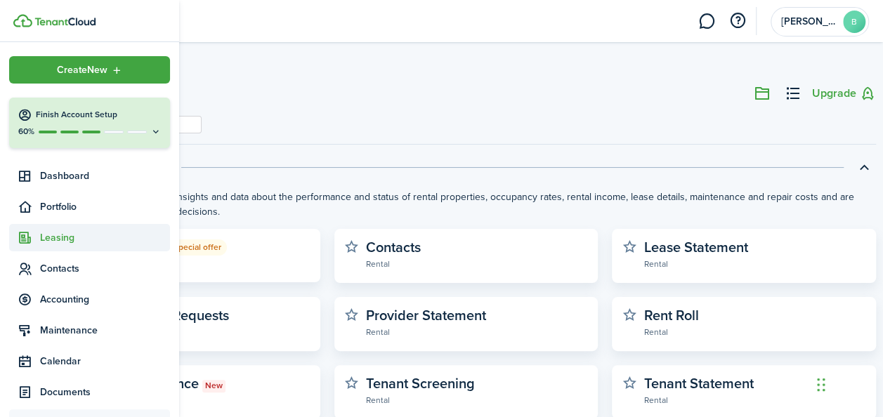
click at [46, 233] on span "Leasing" at bounding box center [105, 237] width 130 height 15
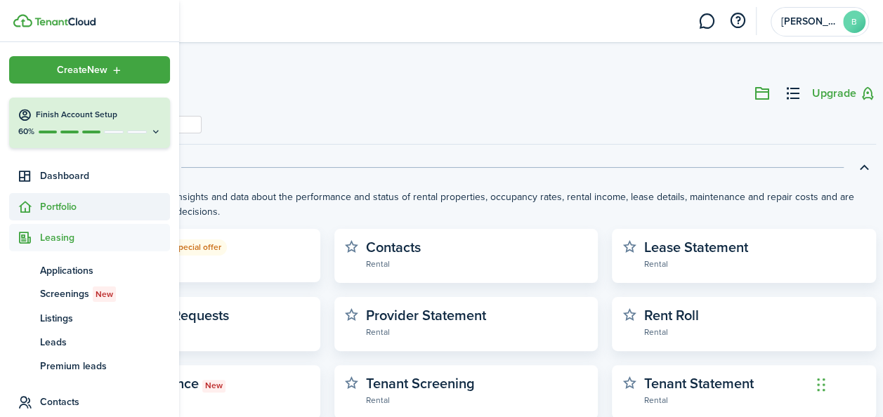
click at [40, 198] on span "Portfolio" at bounding box center [89, 206] width 161 height 27
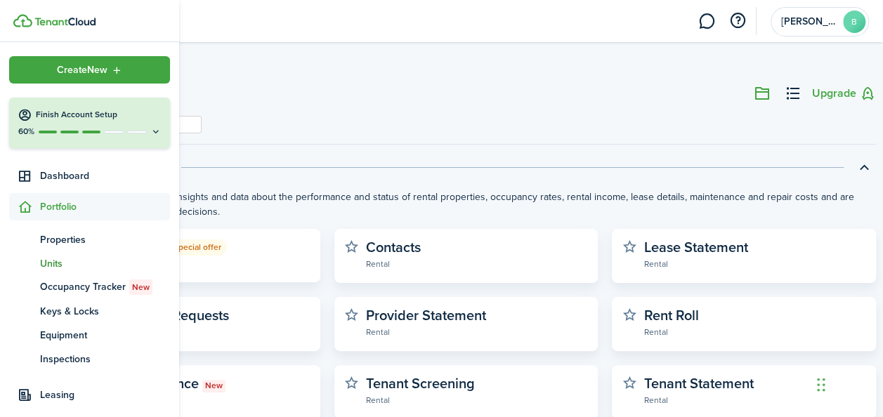
click at [51, 264] on span "Units" at bounding box center [105, 263] width 130 height 15
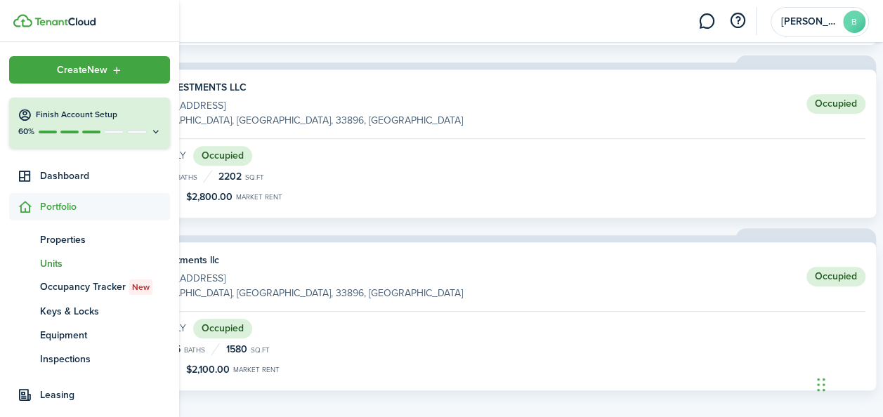
scroll to position [281, 0]
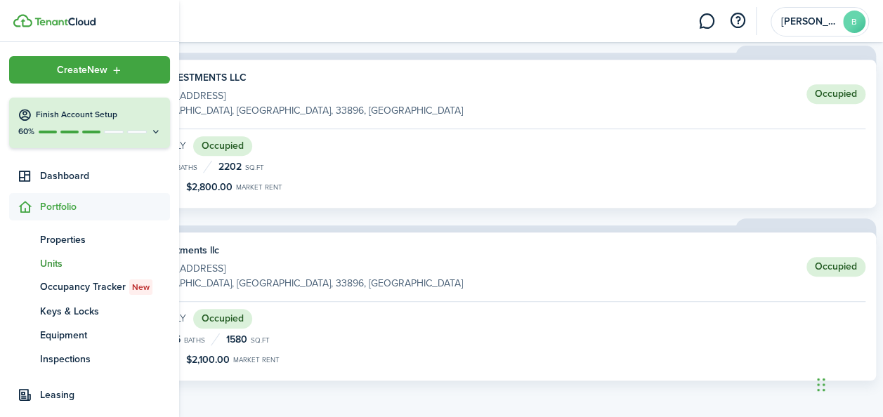
click at [652, 326] on div "Single-Family Occupied 3 Beds 2.5 Baths 1580 sq.ft List $2,100.00 Market rent" at bounding box center [492, 339] width 746 height 61
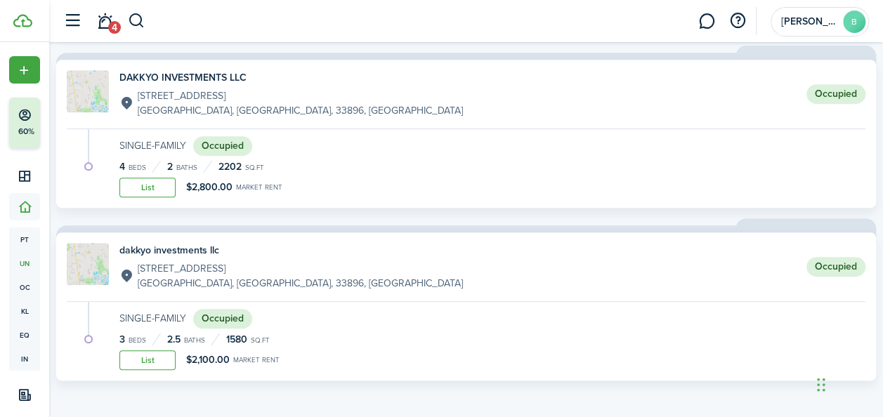
click at [83, 372] on div "dakkyo investments llc [STREET_ADDRESS][PERSON_NAME] Occupied Single-Family Occ…" at bounding box center [465, 306] width 819 height 148
click at [19, 209] on icon at bounding box center [25, 207] width 15 height 14
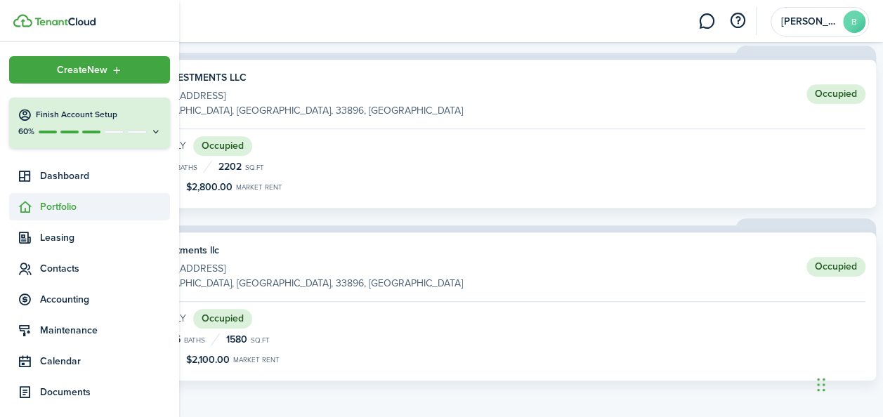
click at [28, 211] on icon at bounding box center [25, 207] width 15 height 14
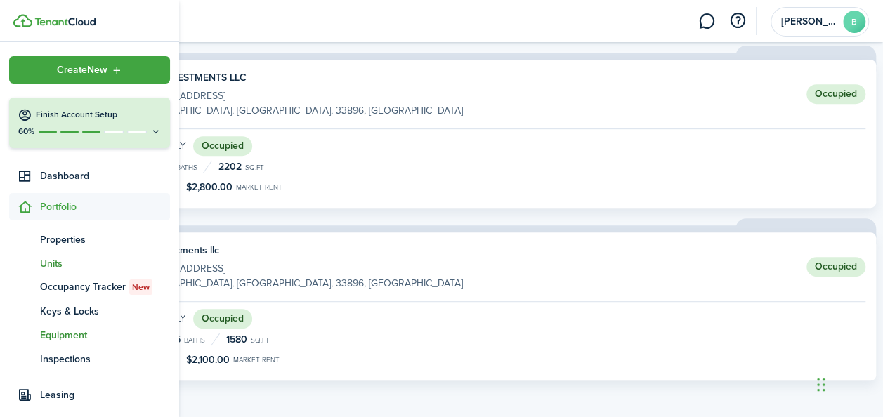
click at [48, 333] on span "Equipment" at bounding box center [105, 335] width 130 height 15
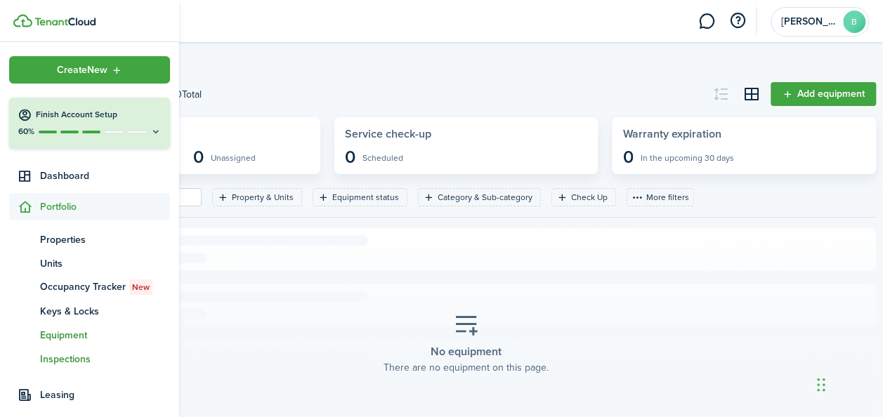
click at [60, 359] on span "Inspections" at bounding box center [105, 359] width 130 height 15
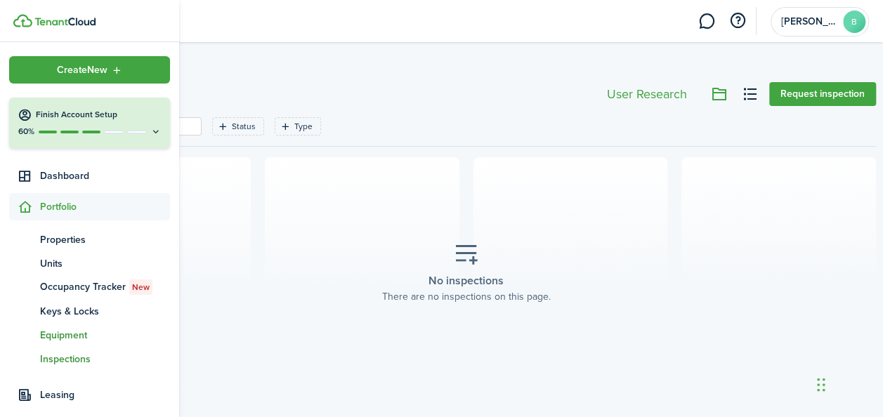
click at [53, 338] on span "Equipment" at bounding box center [105, 335] width 130 height 15
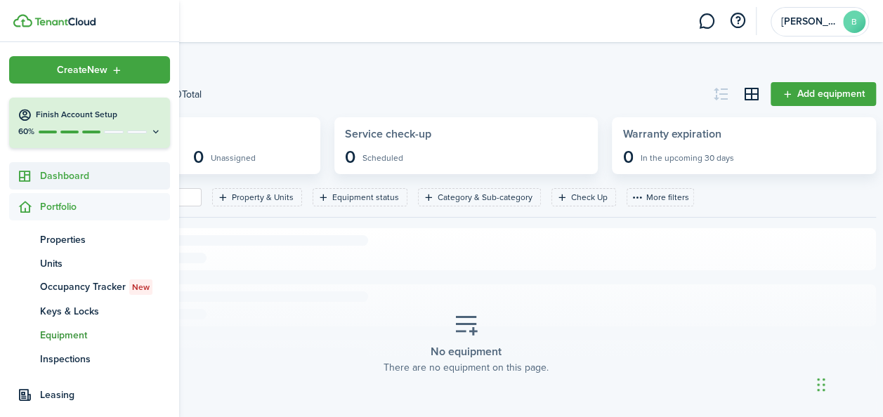
click at [77, 183] on span "Dashboard" at bounding box center [105, 176] width 130 height 15
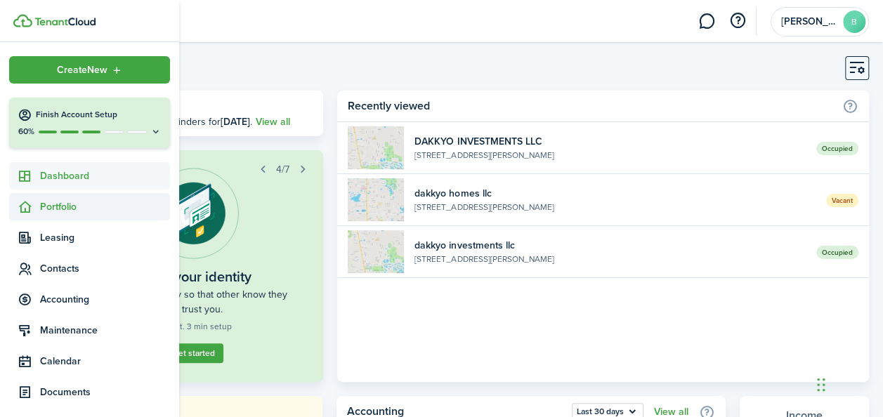
click at [62, 211] on span "Portfolio" at bounding box center [105, 206] width 130 height 15
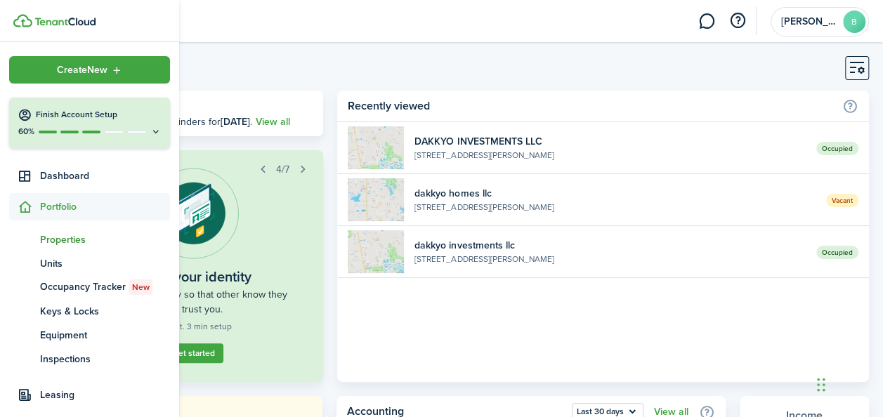
click at [75, 234] on span "Properties" at bounding box center [105, 239] width 130 height 15
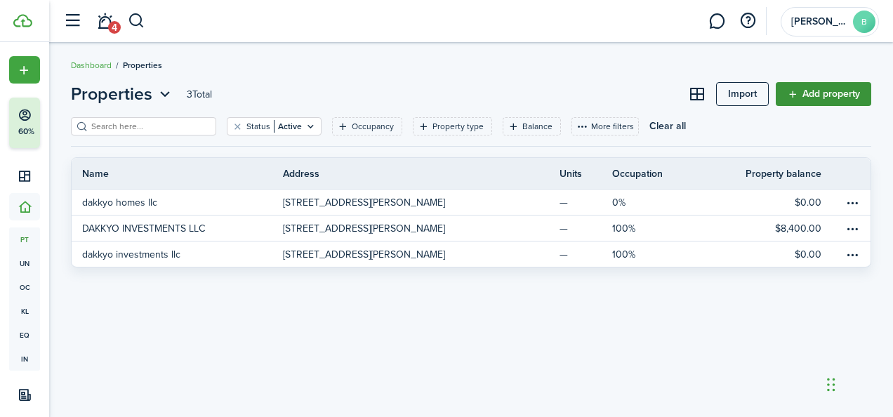
click at [829, 98] on link "Add property" at bounding box center [823, 94] width 95 height 24
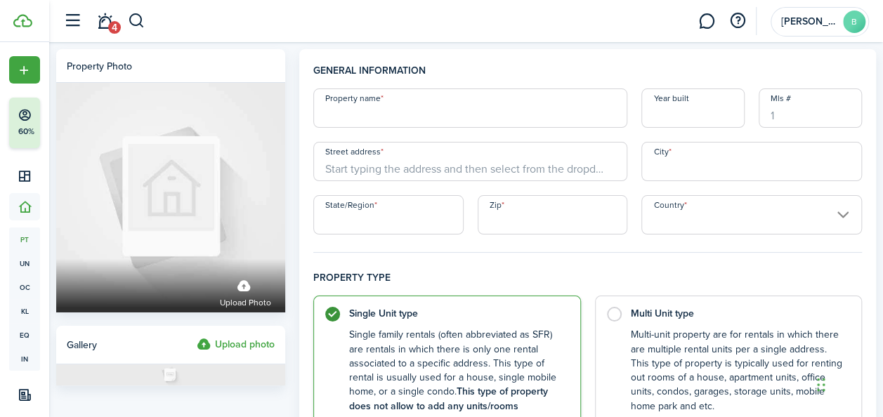
click at [378, 117] on input "Property name" at bounding box center [470, 107] width 314 height 39
click at [368, 153] on input "Street address" at bounding box center [470, 161] width 314 height 39
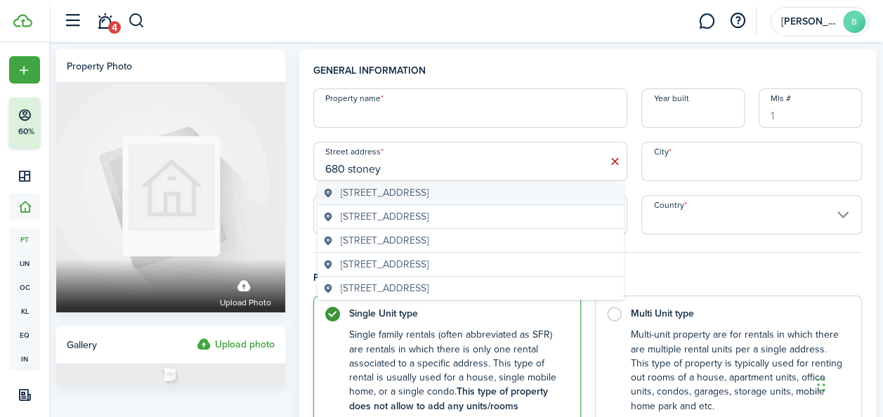
drag, startPoint x: 424, startPoint y: 195, endPoint x: 389, endPoint y: 195, distance: 35.1
click at [389, 195] on span "[STREET_ADDRESS]" at bounding box center [385, 192] width 88 height 15
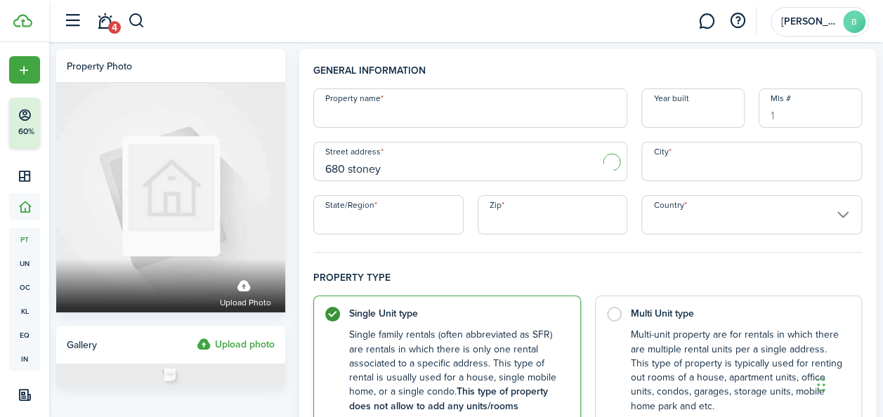
type input "[STREET_ADDRESS]"
type input "Kissimmee"
type input "FL"
type input "34747"
type input "[GEOGRAPHIC_DATA]"
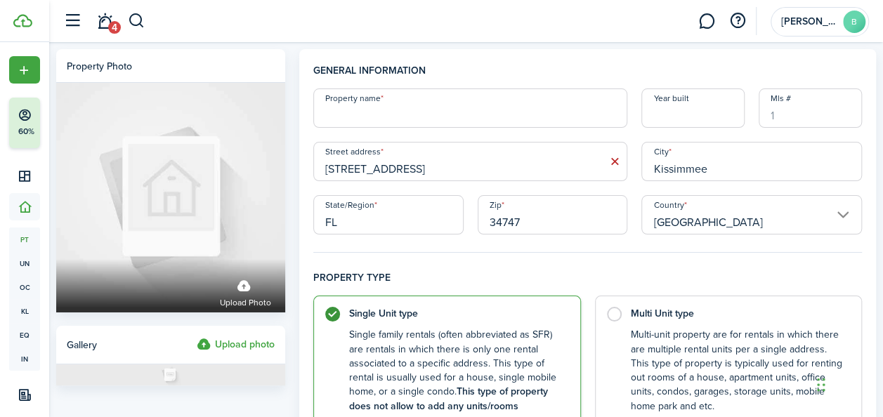
click at [713, 166] on input "Kissimmee" at bounding box center [751, 161] width 220 height 39
type input "K"
type input "[PERSON_NAME]"
type input "2024"
click at [538, 225] on input "34747" at bounding box center [552, 214] width 150 height 39
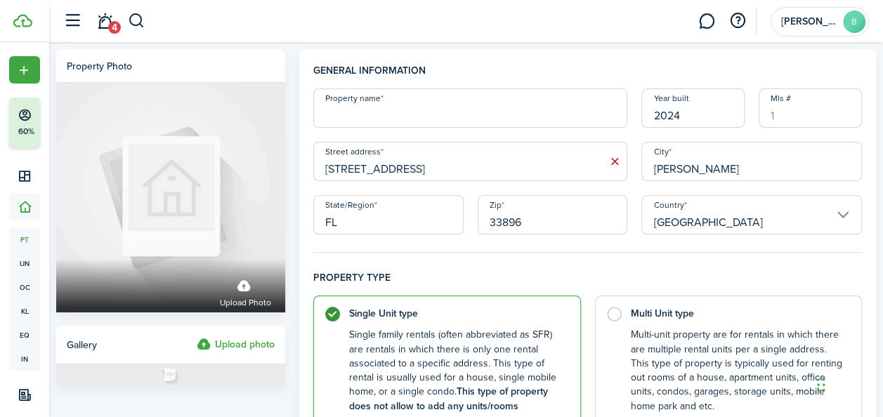
type input "33896"
click at [681, 117] on input "2024" at bounding box center [692, 107] width 103 height 39
type input "2023"
click at [451, 110] on input "Property name" at bounding box center [470, 107] width 314 height 39
type input "p"
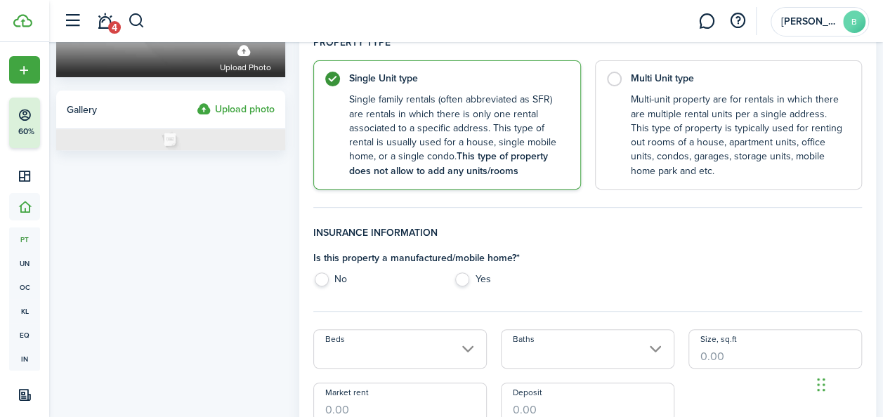
scroll to position [252, 0]
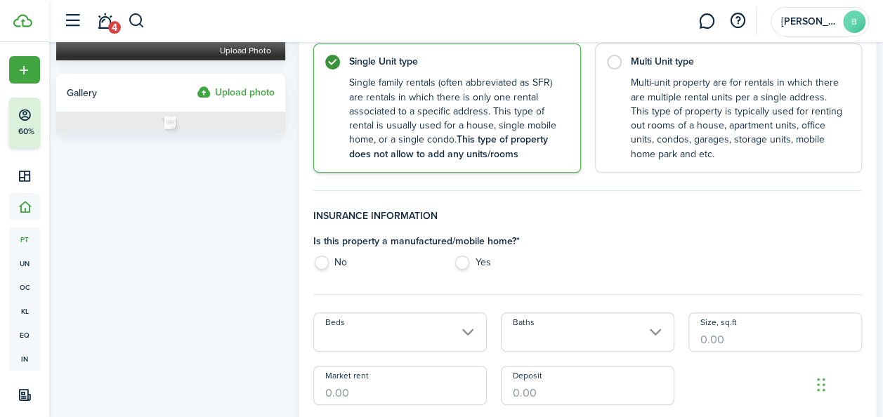
type input "[PERSON_NAME] [PERSON_NAME]"
click at [329, 265] on label "No" at bounding box center [376, 266] width 126 height 21
radio input "true"
click at [402, 328] on input "Beds" at bounding box center [399, 331] width 173 height 39
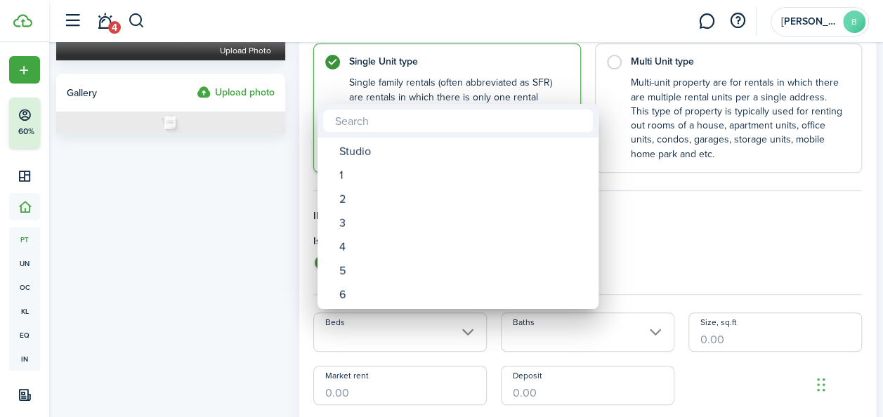
click at [402, 328] on div at bounding box center [441, 209] width 1107 height 642
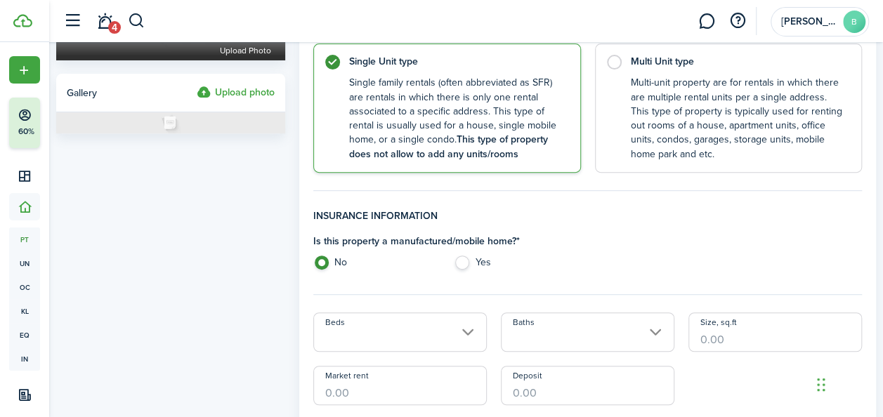
click at [470, 327] on input "Beds" at bounding box center [399, 331] width 173 height 39
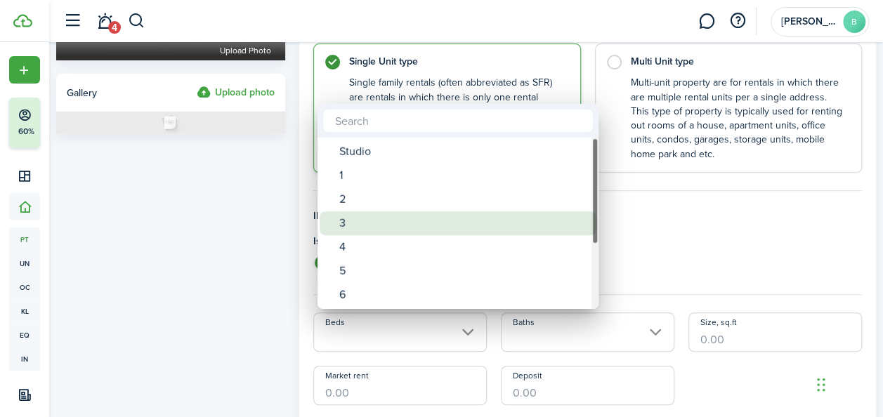
click at [364, 222] on div "3" at bounding box center [463, 223] width 249 height 24
type input "3"
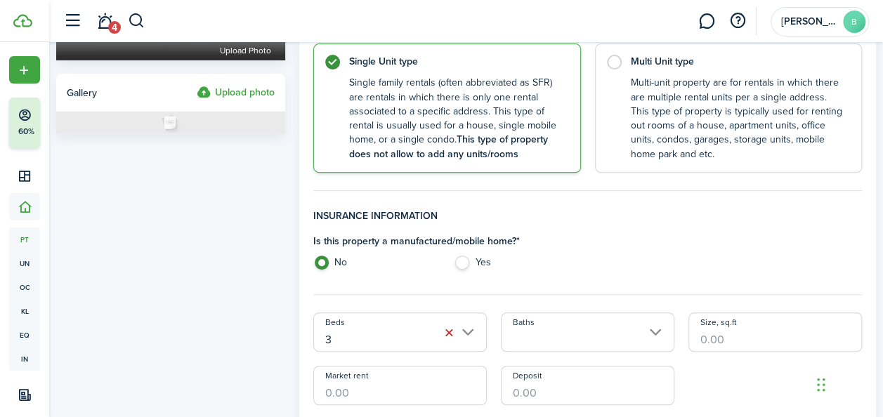
click at [539, 344] on input "Baths" at bounding box center [587, 331] width 173 height 39
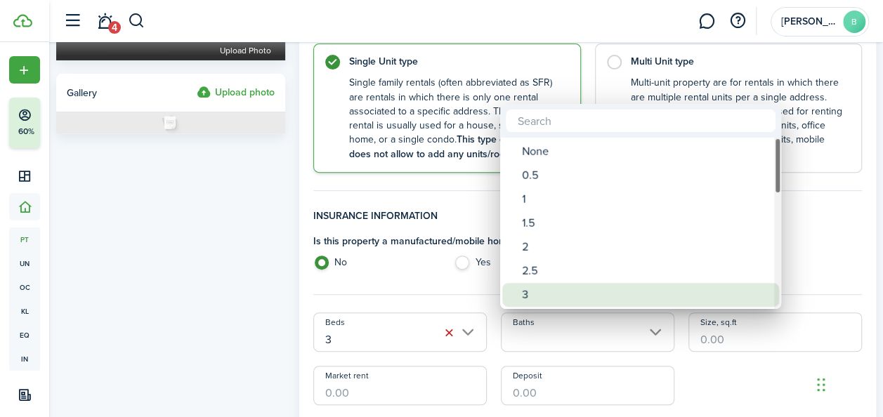
click at [548, 283] on div "3" at bounding box center [646, 295] width 249 height 24
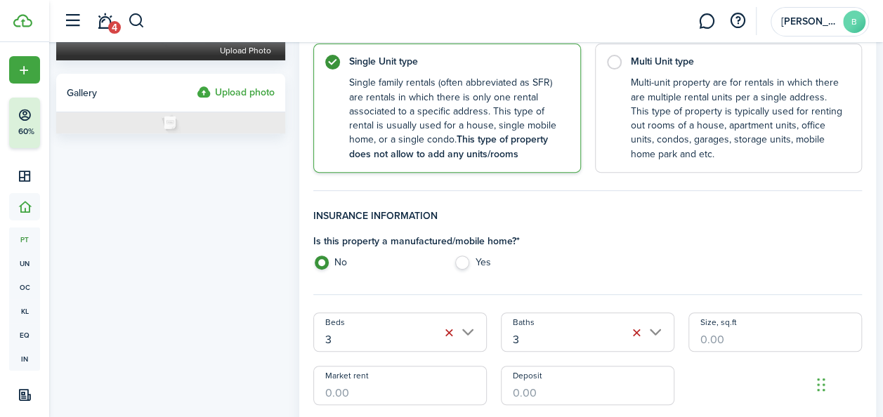
click at [605, 341] on input "3" at bounding box center [587, 331] width 173 height 39
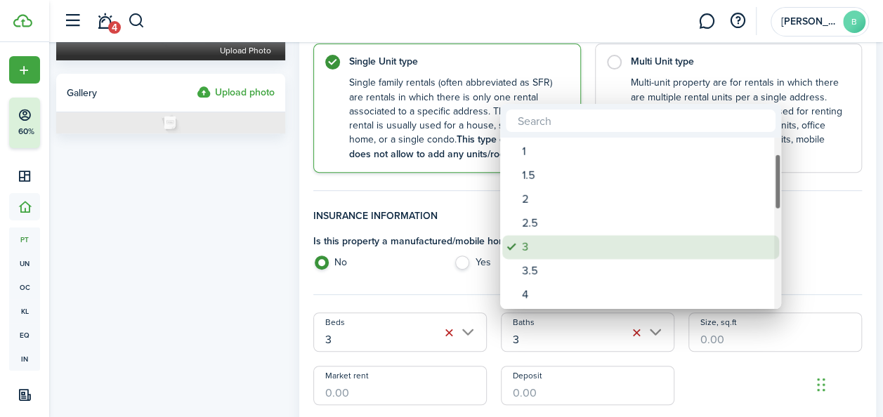
click at [587, 218] on div "2.5" at bounding box center [646, 223] width 249 height 24
type input "2.5"
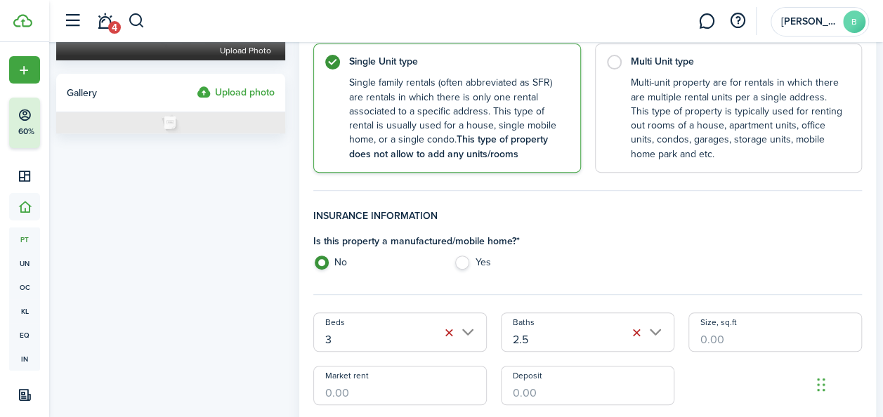
click at [746, 334] on input "Size, sq.ft" at bounding box center [774, 331] width 173 height 39
type input "1,750"
click at [414, 390] on input "Market rent" at bounding box center [399, 385] width 173 height 39
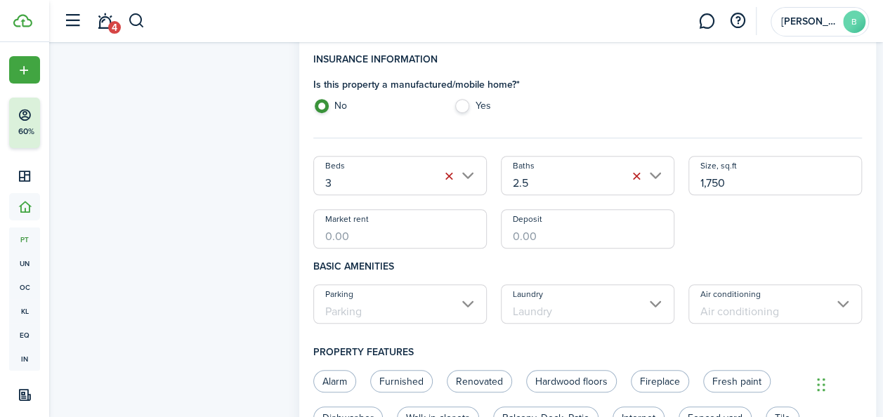
scroll to position [427, 0]
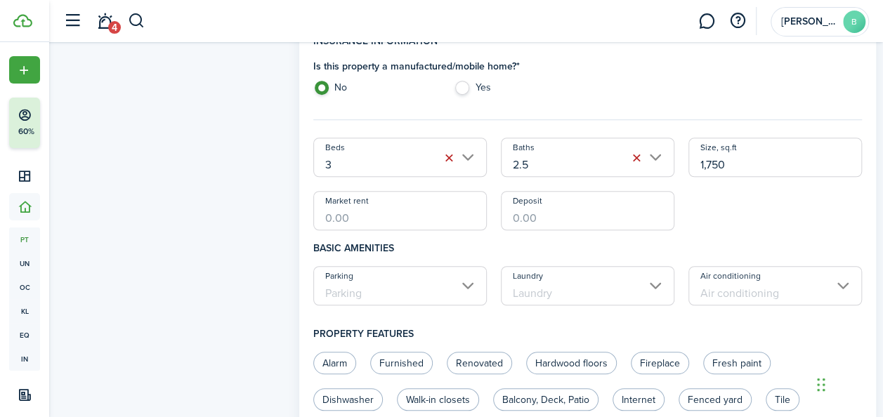
click at [460, 289] on input "Parking" at bounding box center [399, 285] width 173 height 39
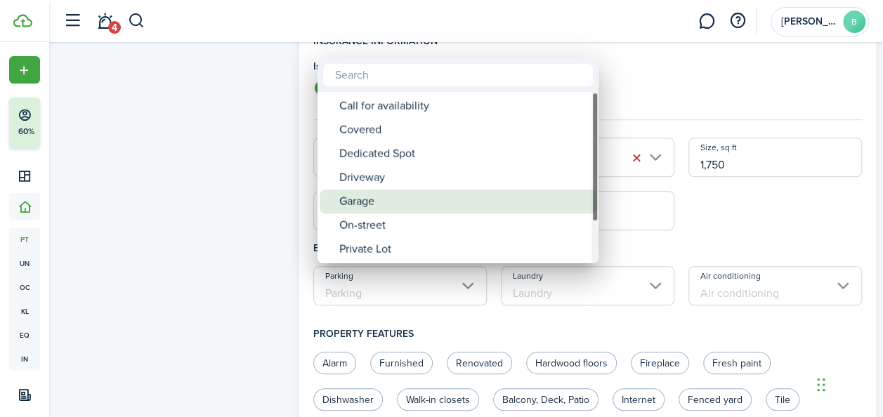
click at [398, 199] on div "Garage" at bounding box center [463, 202] width 249 height 24
type input "Garage"
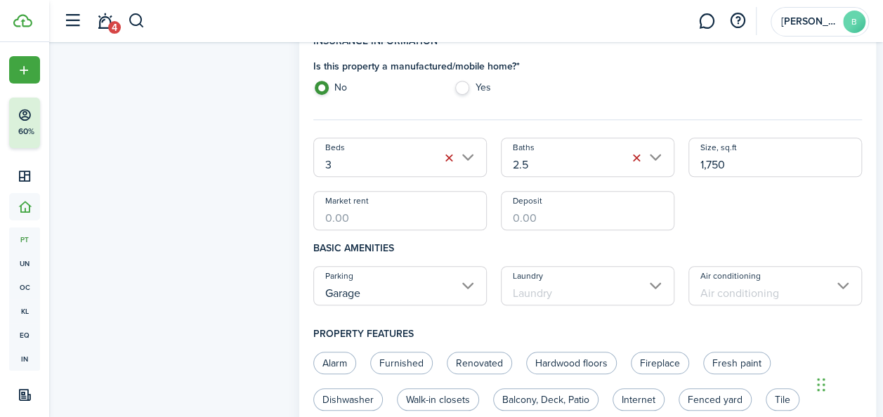
click at [543, 291] on input "Laundry" at bounding box center [587, 285] width 173 height 39
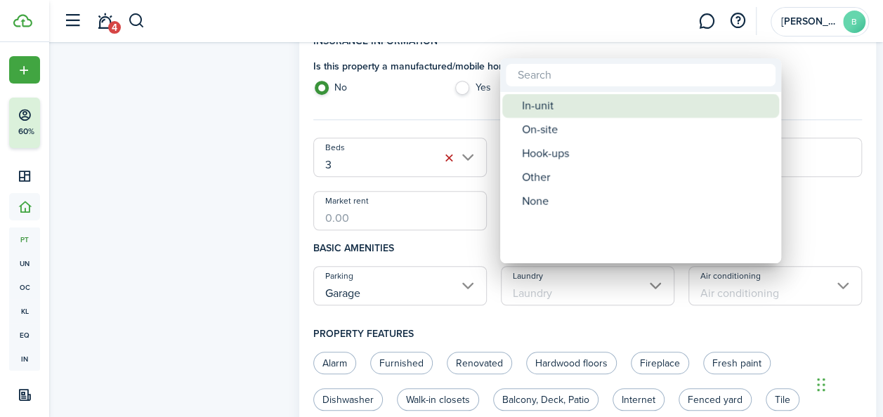
click at [550, 107] on div "In-unit" at bounding box center [646, 106] width 249 height 24
type input "In-unit"
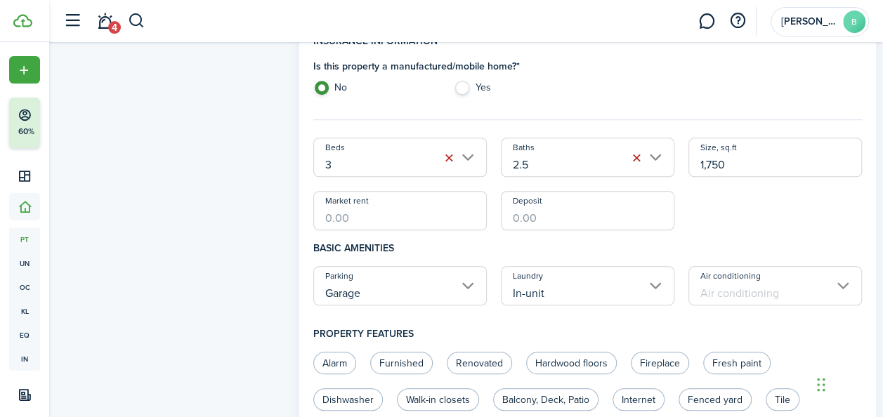
click at [750, 279] on input "Air conditioning" at bounding box center [774, 285] width 173 height 39
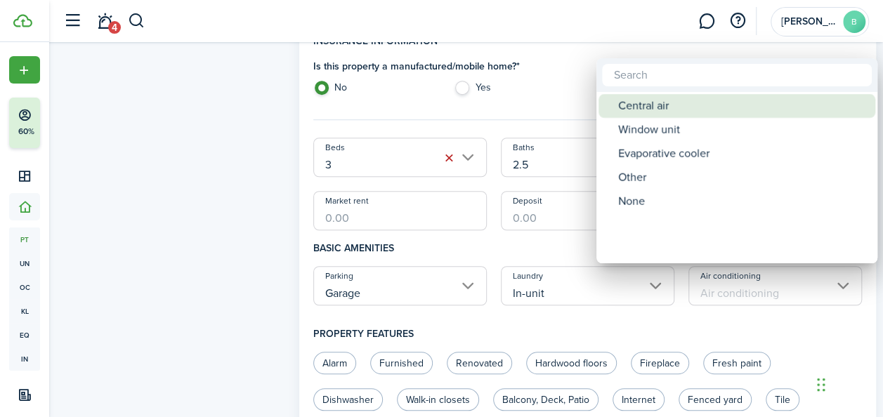
click at [645, 103] on div "Central air" at bounding box center [742, 106] width 249 height 24
type input "Central air"
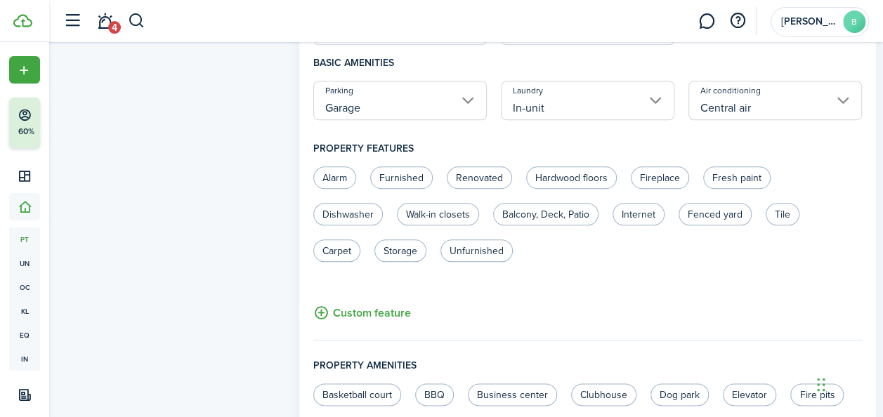
scroll to position [616, 0]
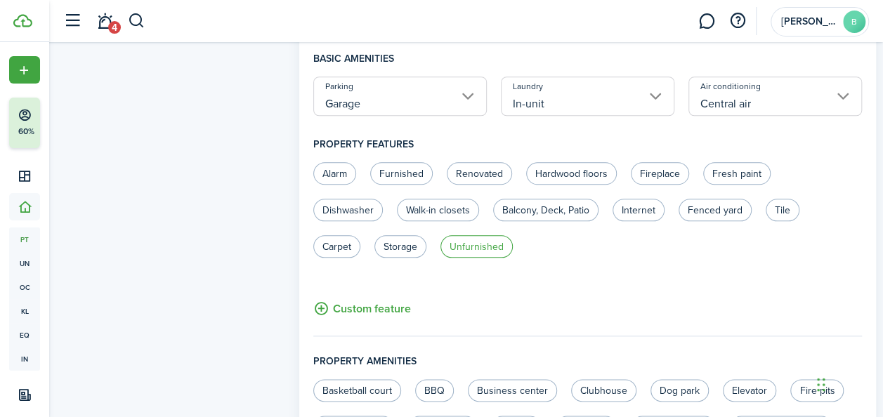
click at [462, 244] on label "Unfurnished" at bounding box center [476, 246] width 72 height 22
radio input "true"
click at [337, 249] on label "Carpet" at bounding box center [336, 246] width 47 height 22
radio input "true"
click at [447, 208] on label "Walk-in closets" at bounding box center [438, 210] width 82 height 22
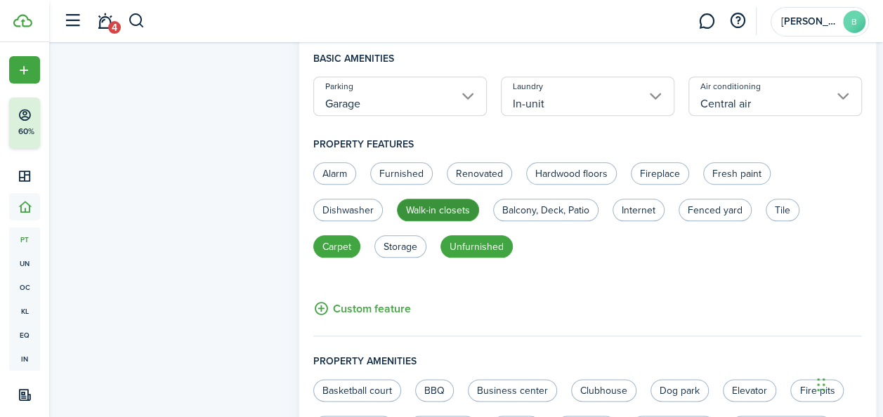
radio input "true"
click at [364, 209] on label "Dishwasher" at bounding box center [348, 210] width 70 height 22
radio input "true"
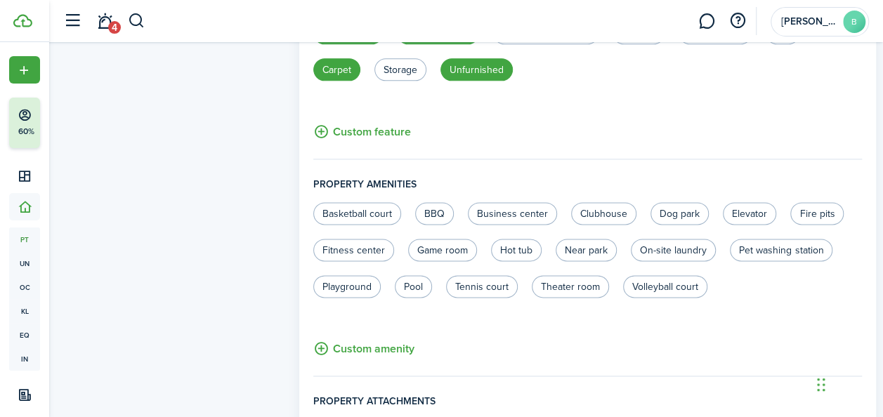
scroll to position [811, 0]
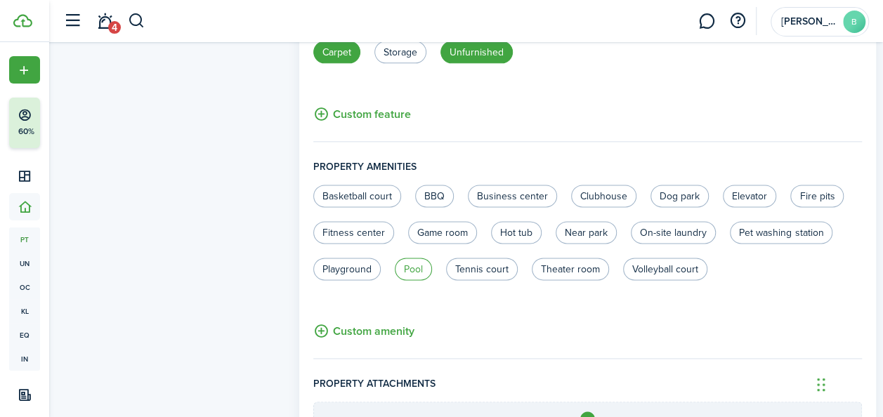
click at [432, 274] on label "Pool" at bounding box center [413, 269] width 37 height 22
radio input "true"
click at [541, 232] on label "Hot tub" at bounding box center [516, 232] width 51 height 22
radio input "true"
click at [381, 267] on label "Playground" at bounding box center [346, 269] width 67 height 22
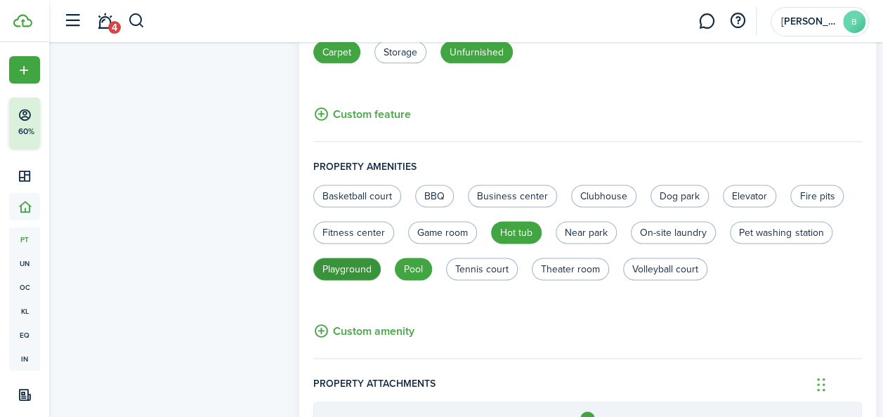
radio input "true"
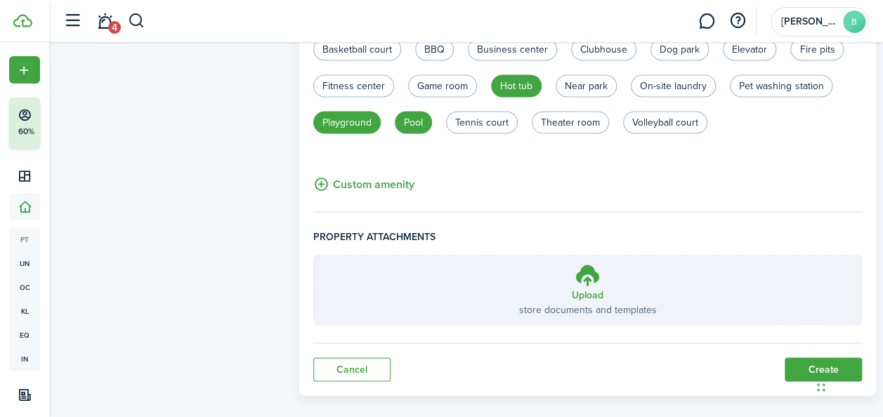
scroll to position [972, 0]
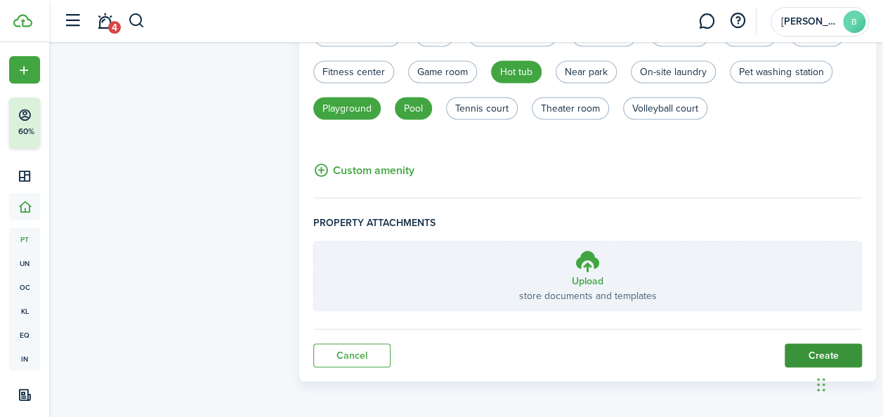
click at [810, 347] on button "Create" at bounding box center [822, 355] width 77 height 24
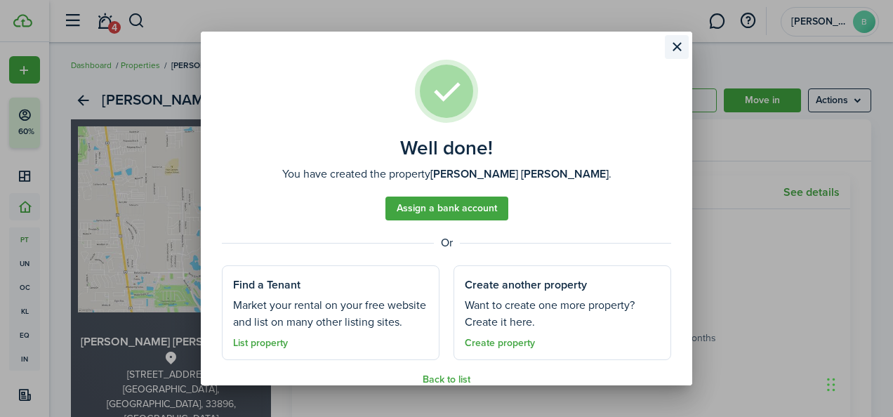
click at [677, 44] on button "Close modal" at bounding box center [677, 47] width 24 height 24
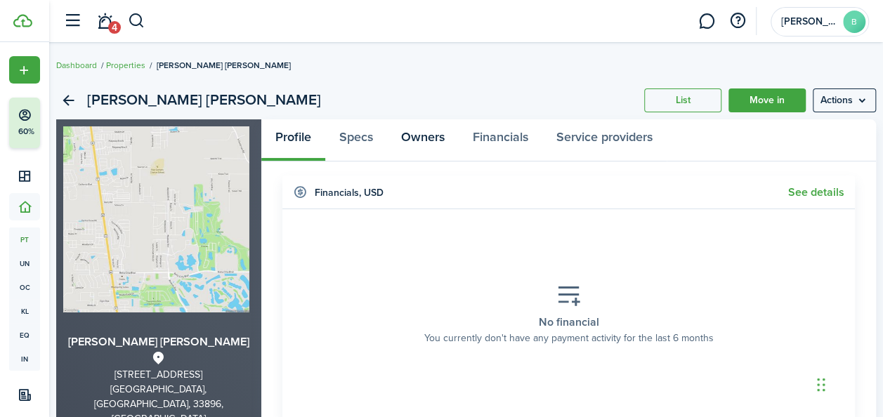
click at [421, 135] on link "Owners" at bounding box center [423, 140] width 72 height 42
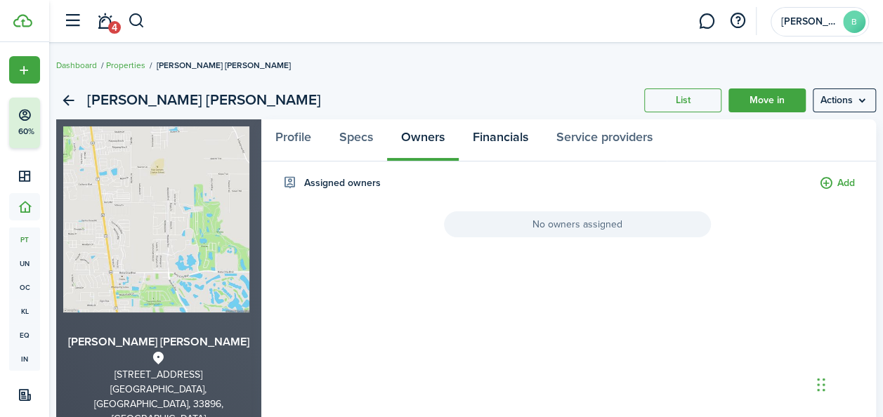
click at [506, 133] on link "Financials" at bounding box center [500, 140] width 84 height 42
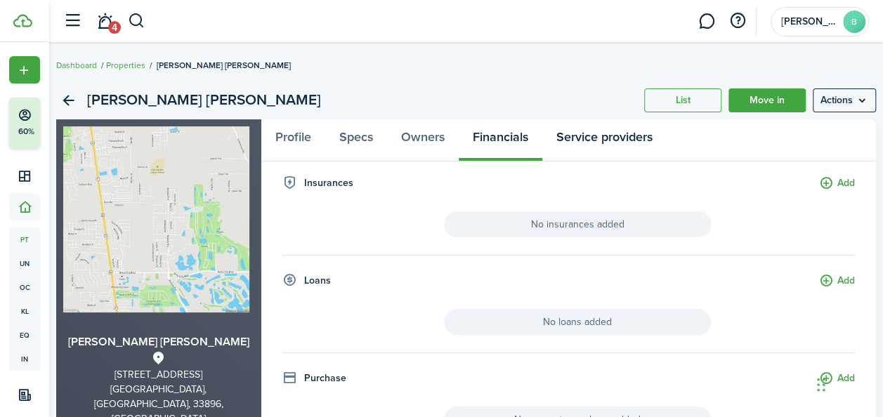
click at [604, 135] on link "Service providers" at bounding box center [604, 140] width 124 height 42
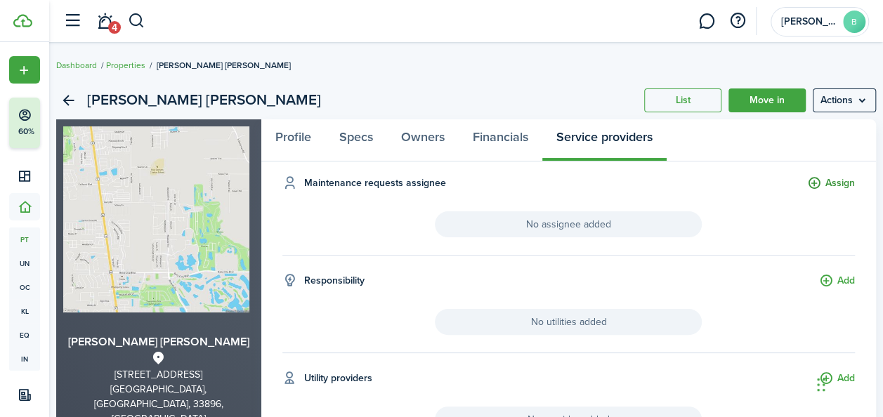
click at [829, 180] on button "Assign" at bounding box center [831, 184] width 48 height 16
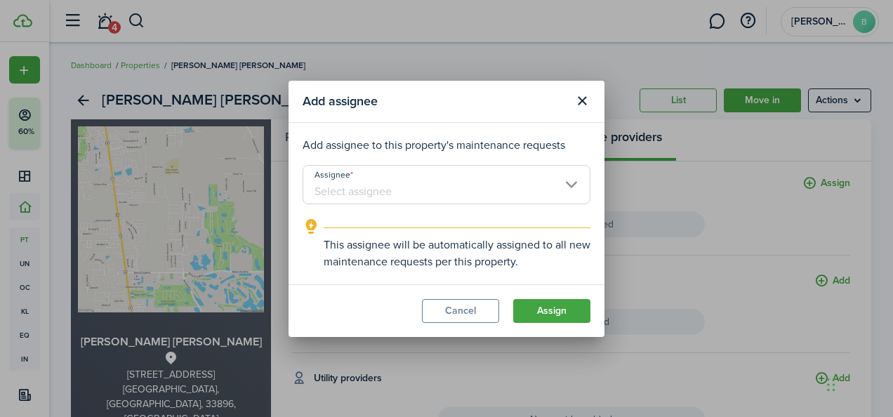
click at [549, 192] on input "Assignee" at bounding box center [447, 184] width 288 height 39
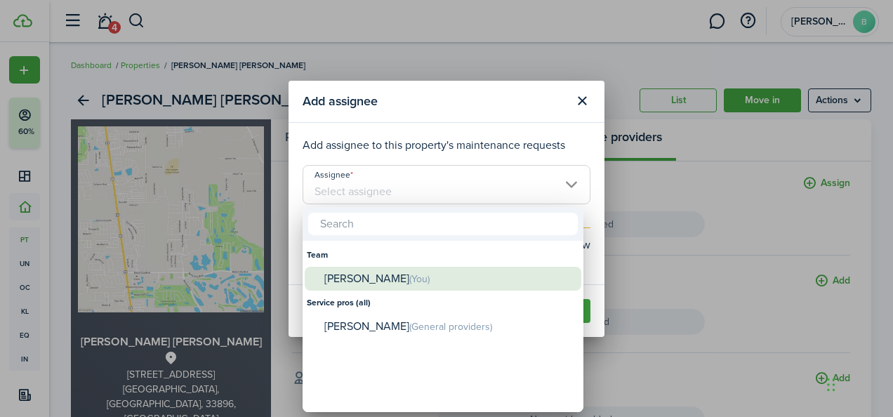
click at [443, 285] on div "[PERSON_NAME] (You)" at bounding box center [448, 279] width 249 height 25
type input "[PERSON_NAME]"
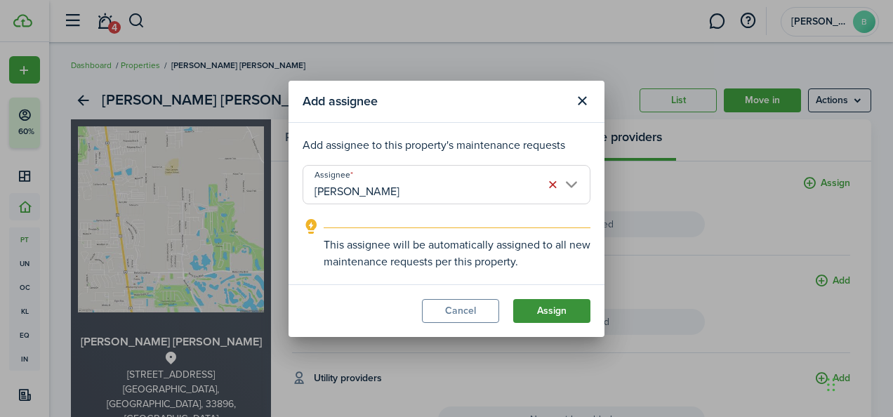
click at [529, 302] on button "Assign" at bounding box center [551, 311] width 77 height 24
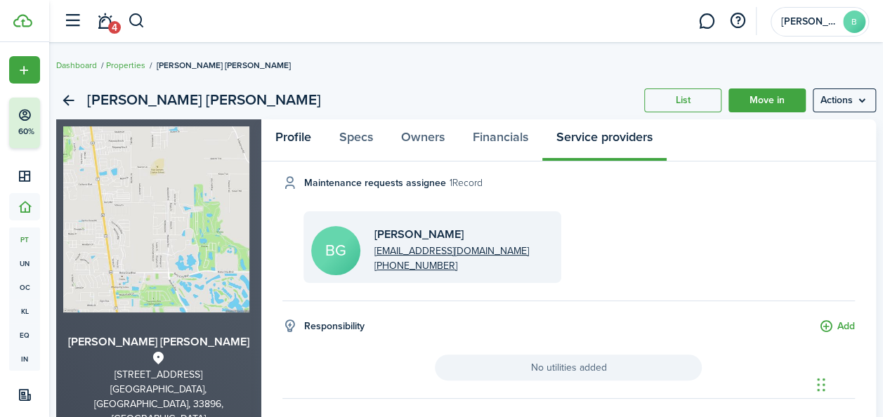
click at [293, 135] on link "Profile" at bounding box center [293, 140] width 64 height 42
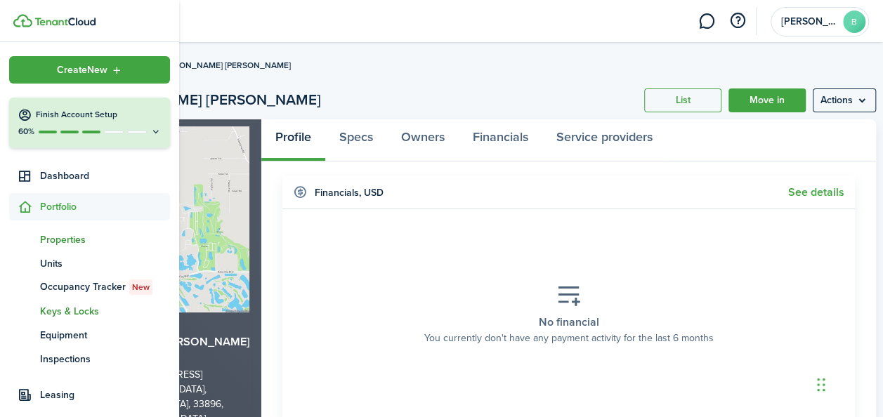
click at [88, 305] on span "Keys & Locks" at bounding box center [105, 311] width 130 height 15
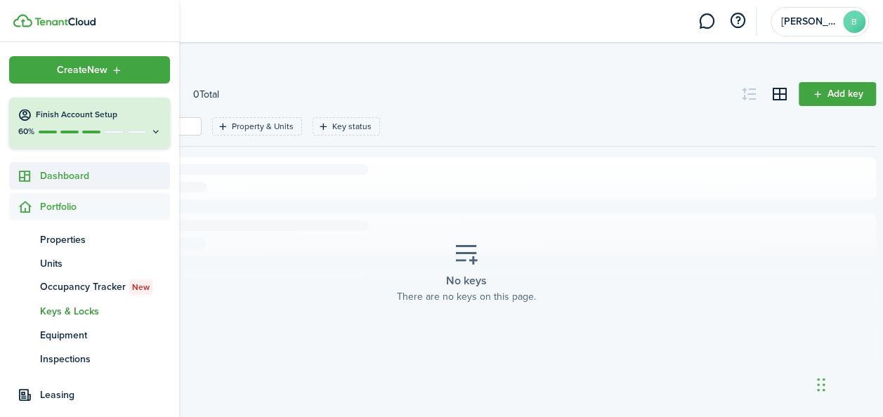
click at [84, 176] on span "Dashboard" at bounding box center [105, 176] width 130 height 15
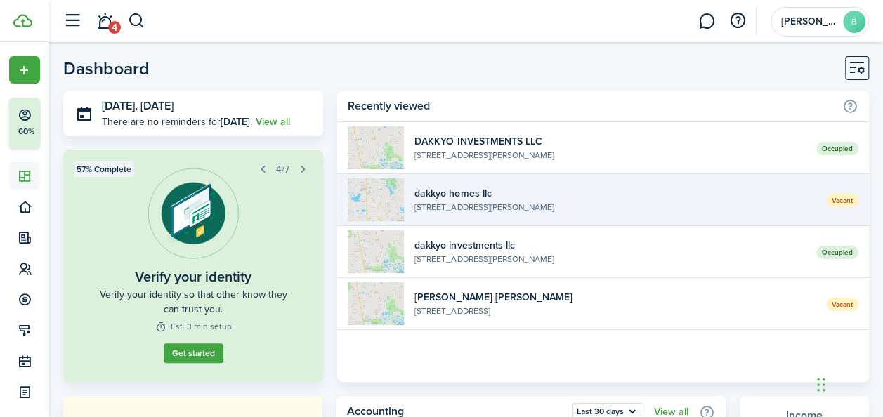
click at [772, 216] on link "Vacant dakkyo homes llc [STREET_ADDRESS][PERSON_NAME]" at bounding box center [602, 200] width 531 height 52
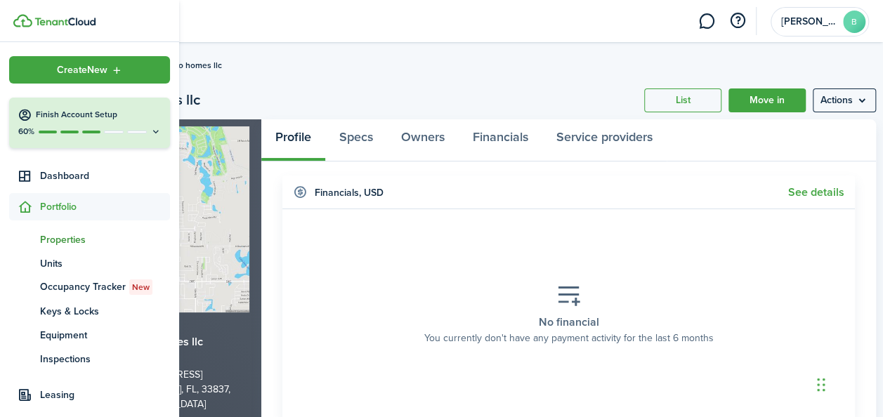
click at [51, 206] on span "Portfolio" at bounding box center [105, 206] width 130 height 15
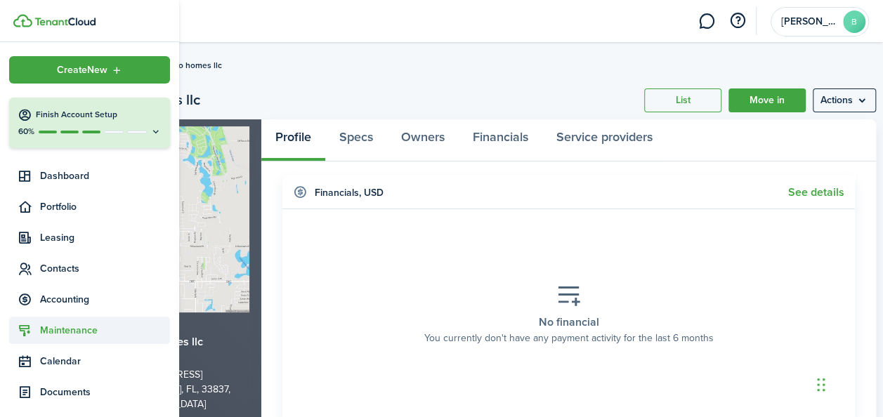
click at [79, 333] on span "Maintenance" at bounding box center [105, 330] width 130 height 15
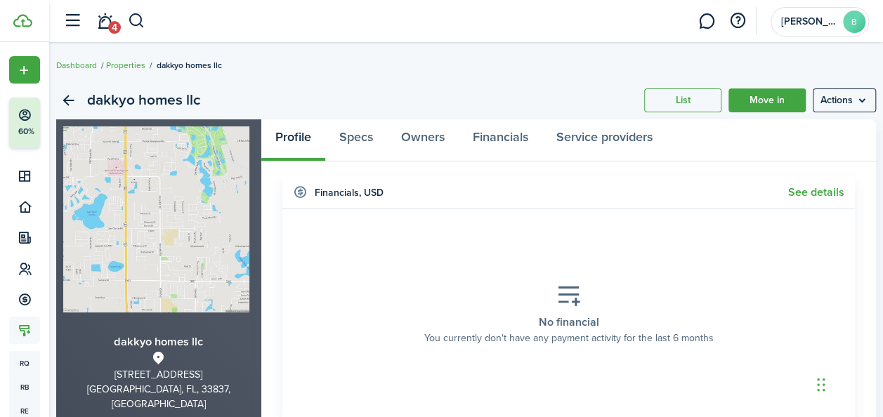
click at [398, 22] on header-wrapper "4 [PERSON_NAME]" at bounding box center [462, 21] width 812 height 42
click at [105, 27] on link "4" at bounding box center [104, 22] width 27 height 36
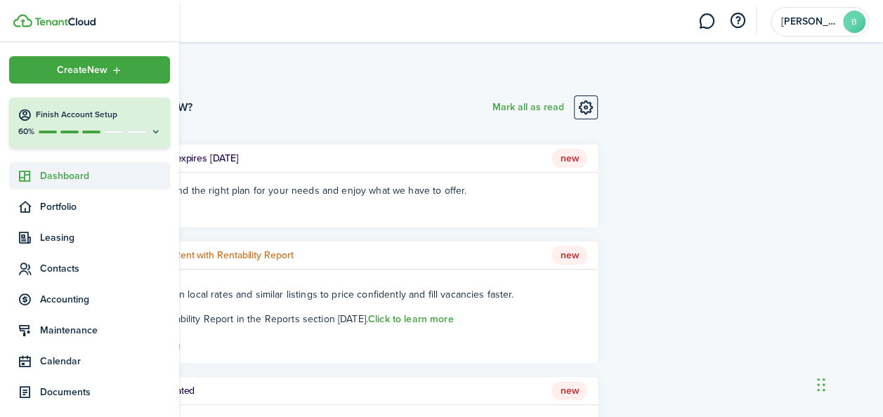
click at [53, 170] on span "Dashboard" at bounding box center [105, 176] width 130 height 15
